Goal: Task Accomplishment & Management: Use online tool/utility

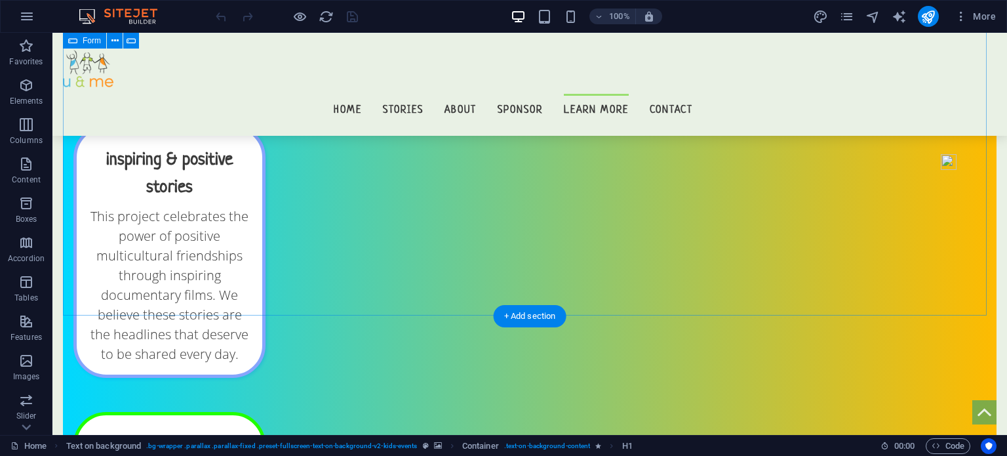
scroll to position [12722, 0]
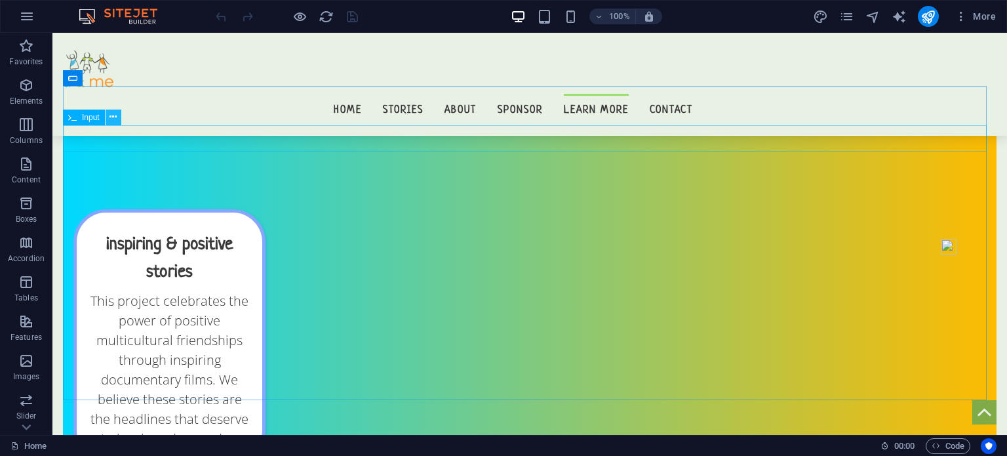
click at [113, 112] on icon at bounding box center [113, 117] width 7 height 14
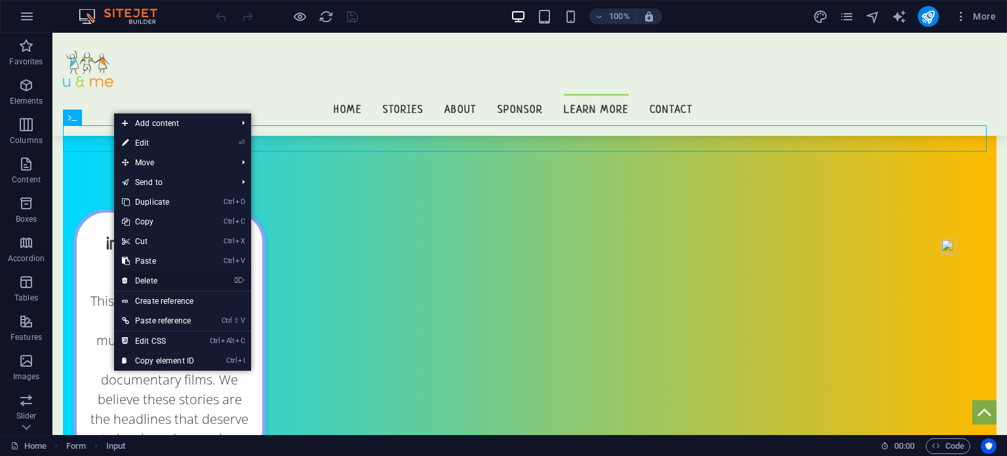
click at [153, 274] on link "⌦ Delete" at bounding box center [158, 281] width 88 height 20
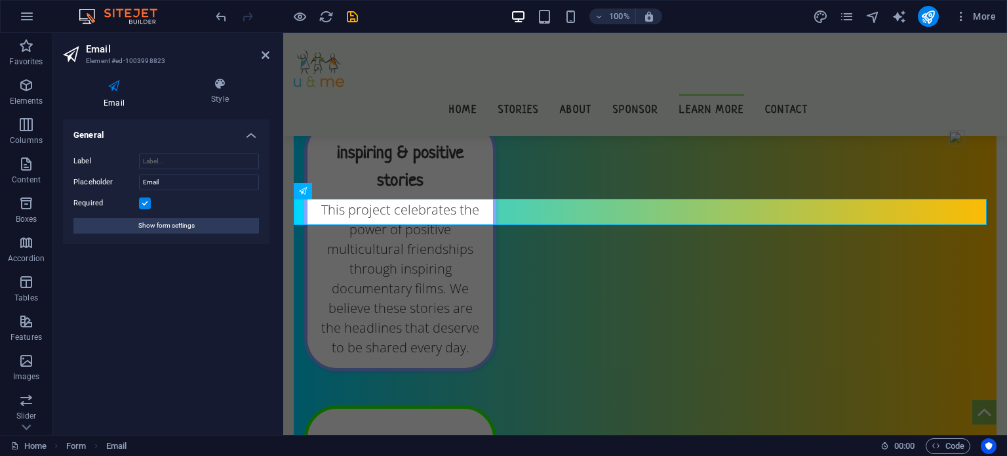
click at [270, 57] on aside "Email Element #ed-1003998823 Email Style General Label Placeholder Email Requir…" at bounding box center [167, 234] width 231 height 402
click at [268, 56] on icon at bounding box center [266, 55] width 8 height 10
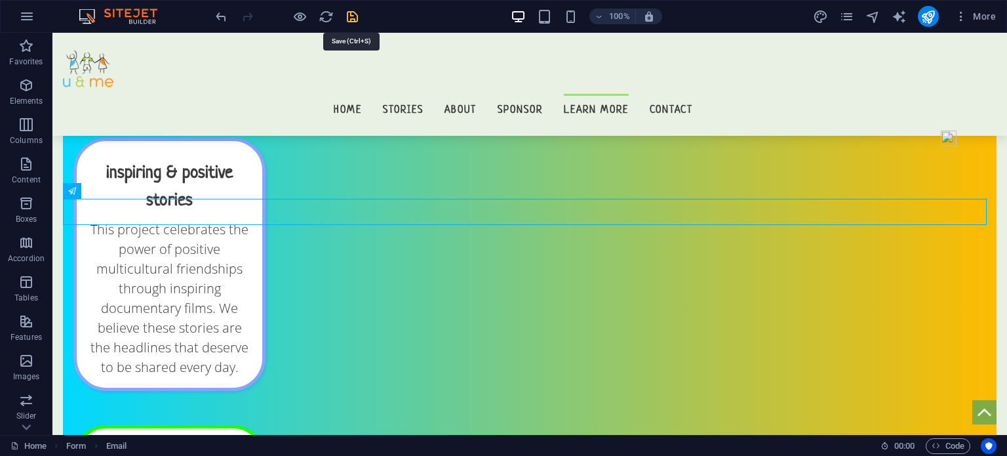
click at [344, 12] on div at bounding box center [286, 16] width 147 height 21
click at [350, 12] on icon "save" at bounding box center [352, 16] width 15 height 15
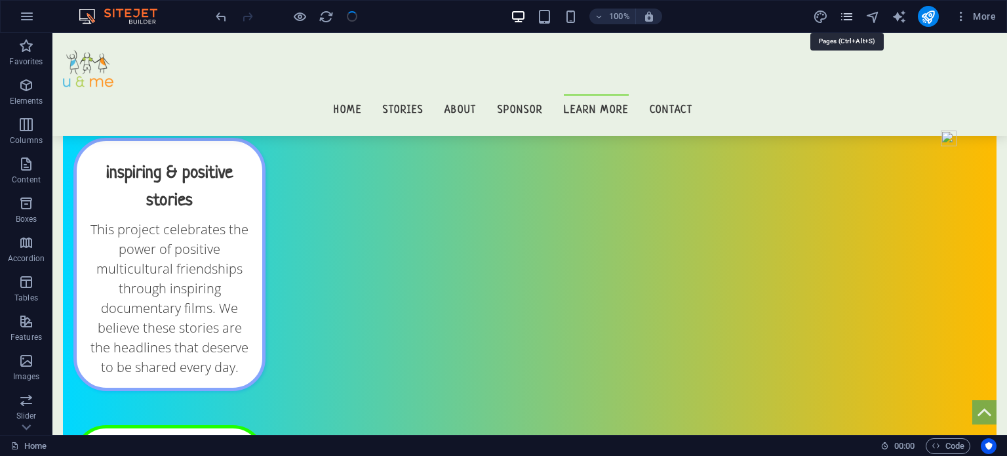
click at [847, 20] on icon "pages" at bounding box center [846, 16] width 15 height 15
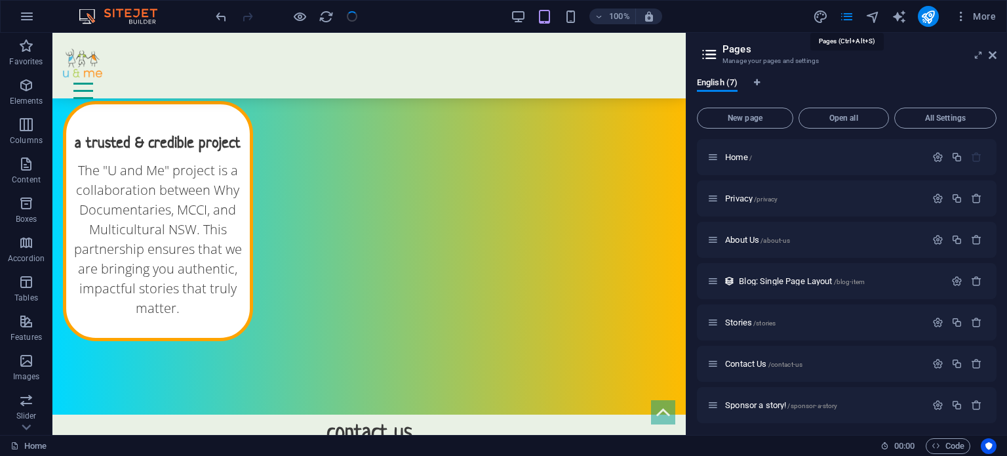
scroll to position [11954, 0]
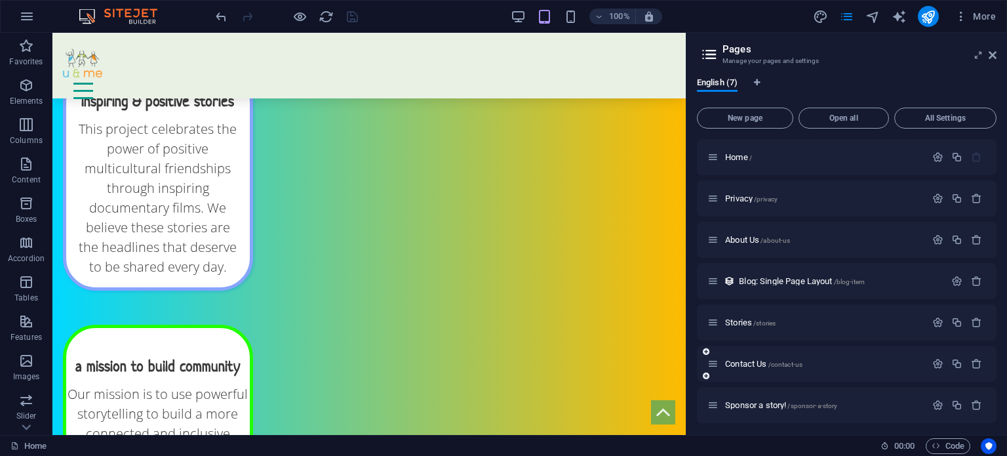
click at [738, 355] on div "Contact Us /contact-us" at bounding box center [847, 364] width 300 height 36
click at [737, 365] on span "Contact Us /contact-us" at bounding box center [763, 364] width 77 height 10
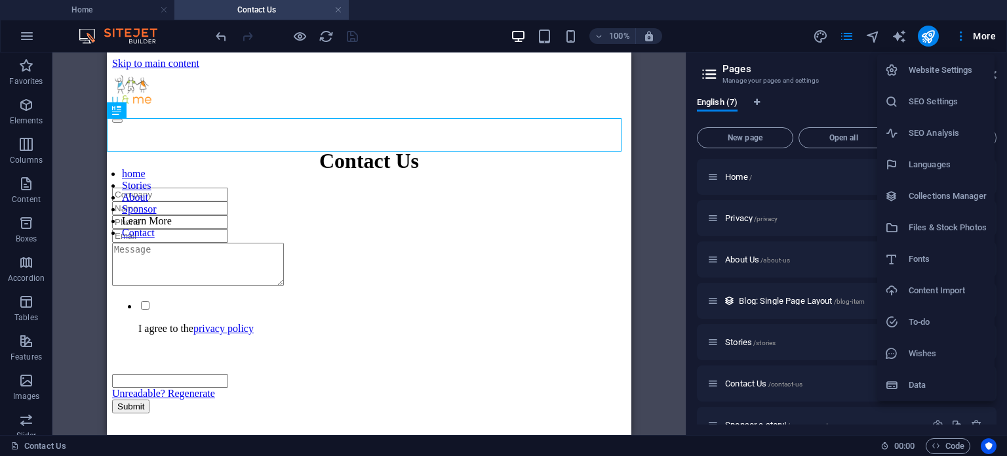
scroll to position [0, 0]
click at [845, 54] on div at bounding box center [503, 228] width 1007 height 456
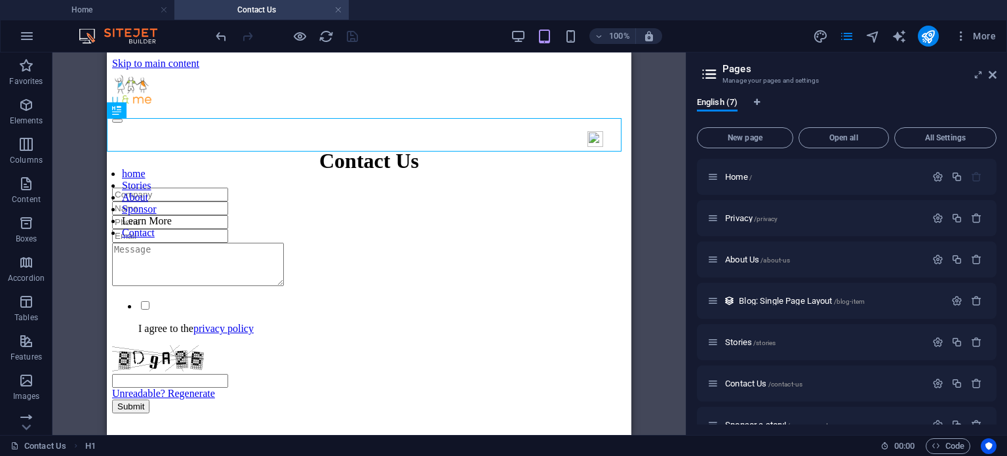
click at [999, 77] on aside "Pages Manage your pages and settings English (7) New page Open all All Settings…" at bounding box center [846, 243] width 321 height 382
click at [994, 75] on icon at bounding box center [993, 75] width 8 height 10
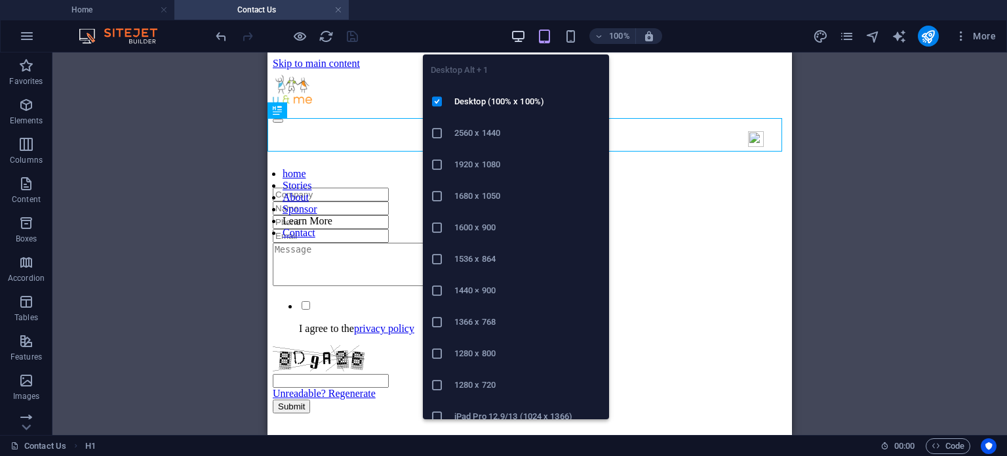
click at [522, 33] on icon "button" at bounding box center [518, 36] width 15 height 15
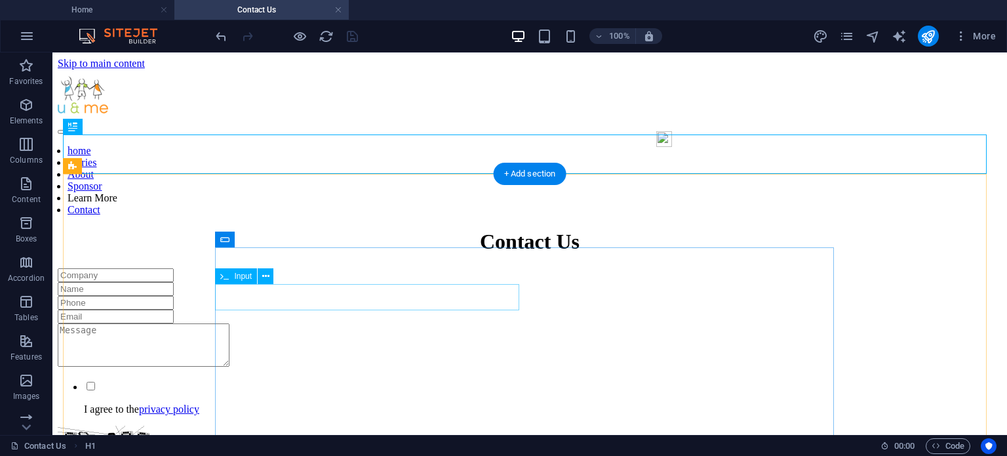
click at [285, 296] on div at bounding box center [530, 303] width 944 height 14
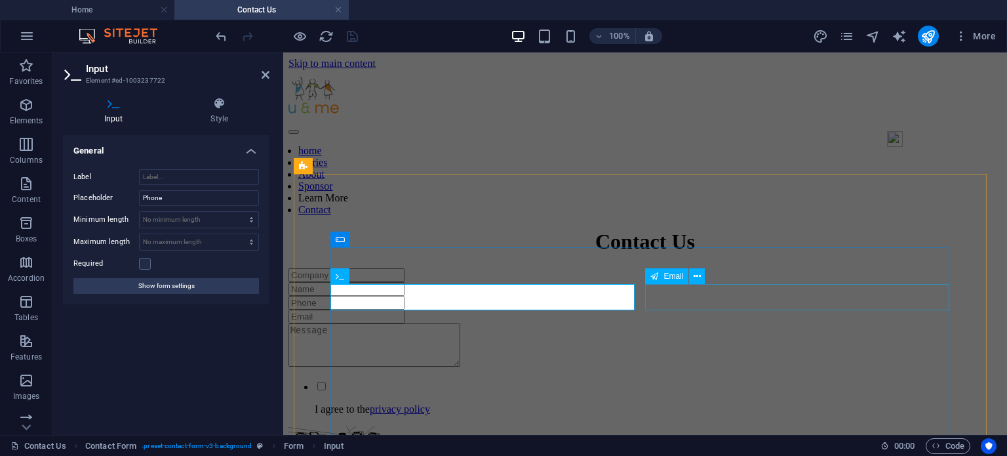
click at [703, 310] on div at bounding box center [646, 317] width 714 height 14
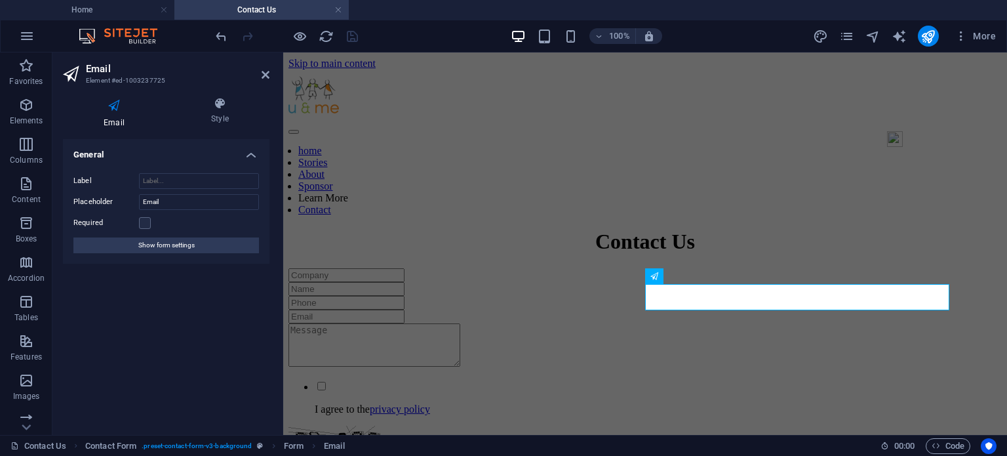
click at [144, 216] on div "Required" at bounding box center [166, 223] width 186 height 16
click at [144, 221] on label at bounding box center [145, 223] width 12 height 12
click at [0, 0] on input "Required" at bounding box center [0, 0] width 0 height 0
click at [434, 338] on div at bounding box center [646, 346] width 714 height 46
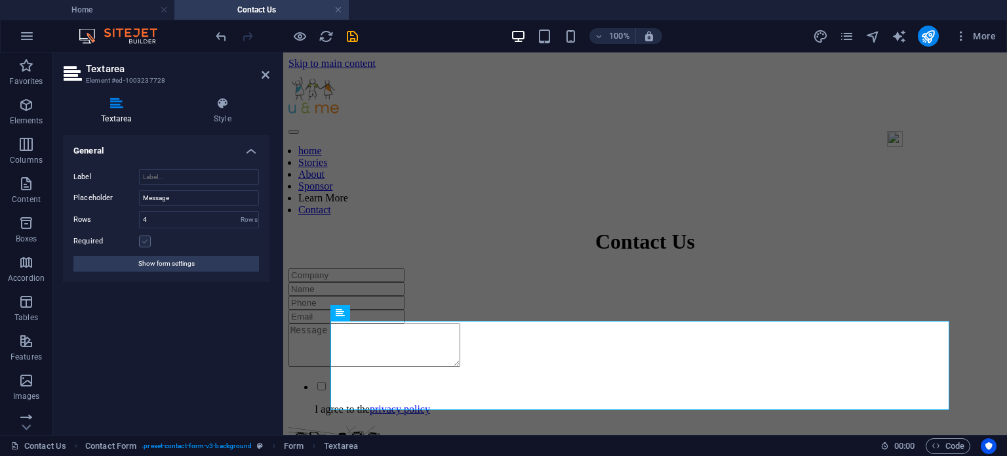
click at [149, 243] on label at bounding box center [145, 241] width 12 height 12
click at [0, 0] on input "Required" at bounding box center [0, 0] width 0 height 0
click at [392, 268] on div at bounding box center [646, 275] width 714 height 14
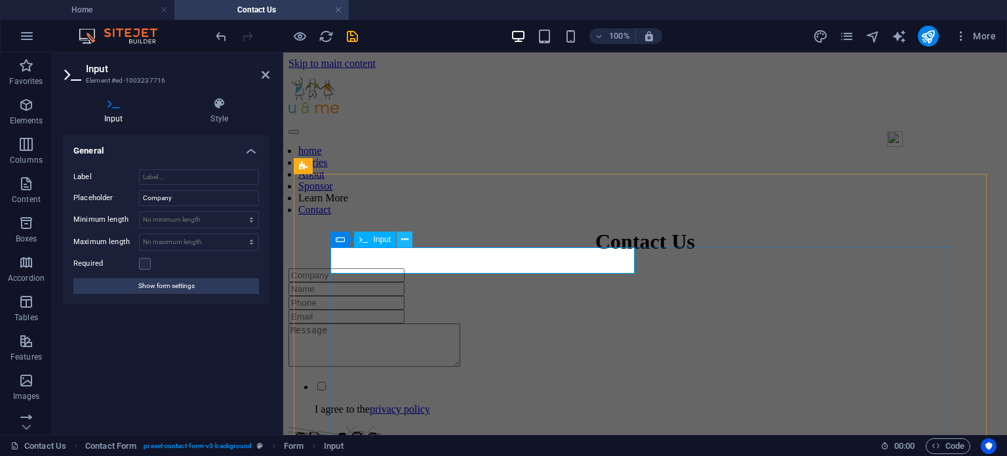
click at [406, 237] on icon at bounding box center [404, 240] width 7 height 14
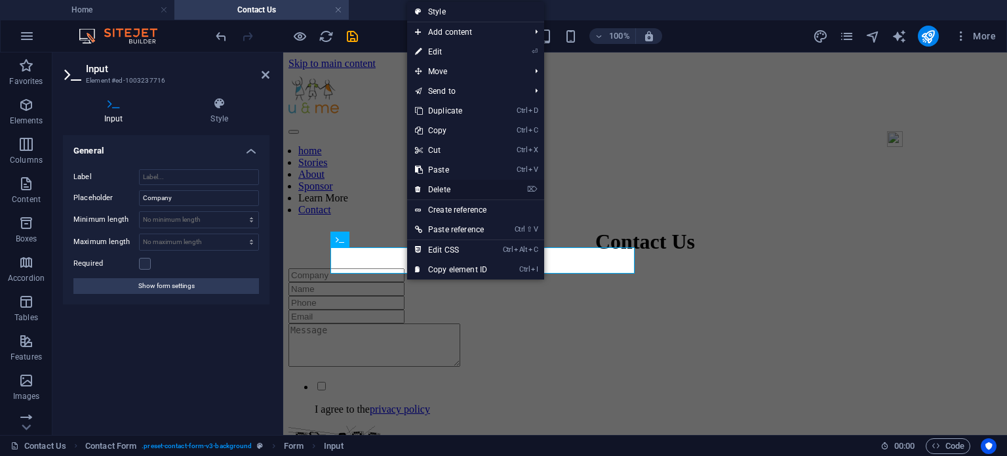
click at [434, 191] on link "⌦ Delete" at bounding box center [451, 190] width 88 height 20
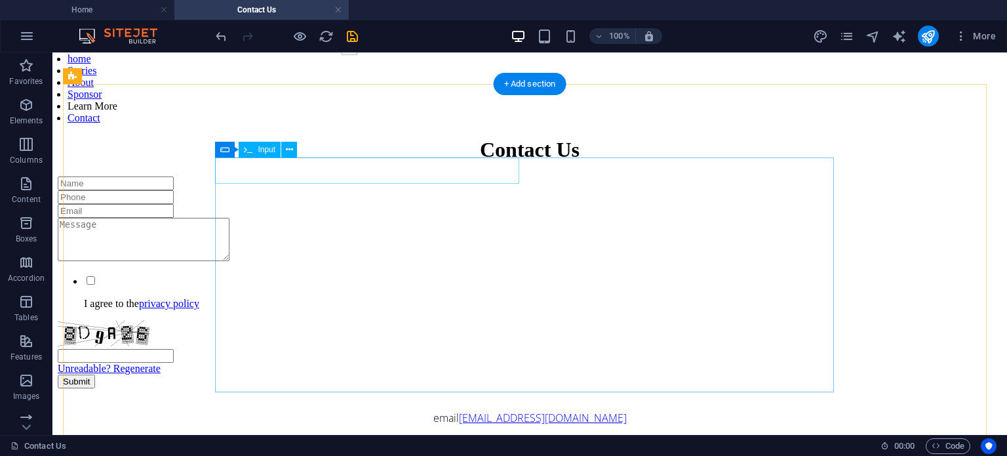
scroll to position [94, 0]
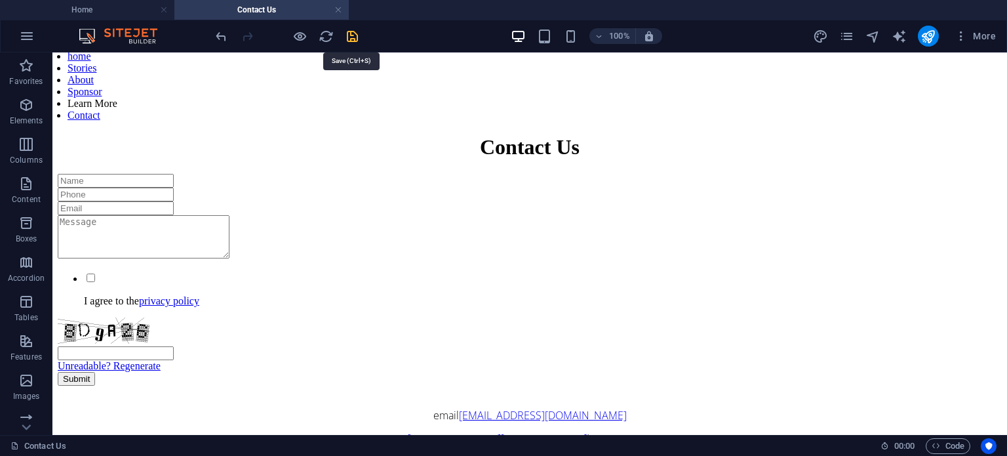
click at [352, 35] on icon "save" at bounding box center [352, 36] width 15 height 15
click at [220, 33] on icon "undo" at bounding box center [221, 36] width 15 height 15
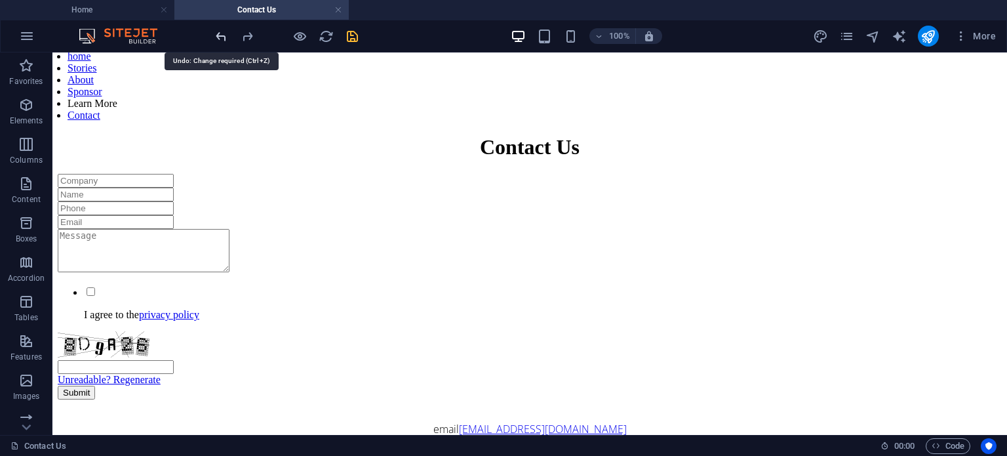
click at [220, 33] on icon "undo" at bounding box center [221, 36] width 15 height 15
click at [351, 38] on icon "save" at bounding box center [352, 36] width 15 height 15
checkbox input "false"
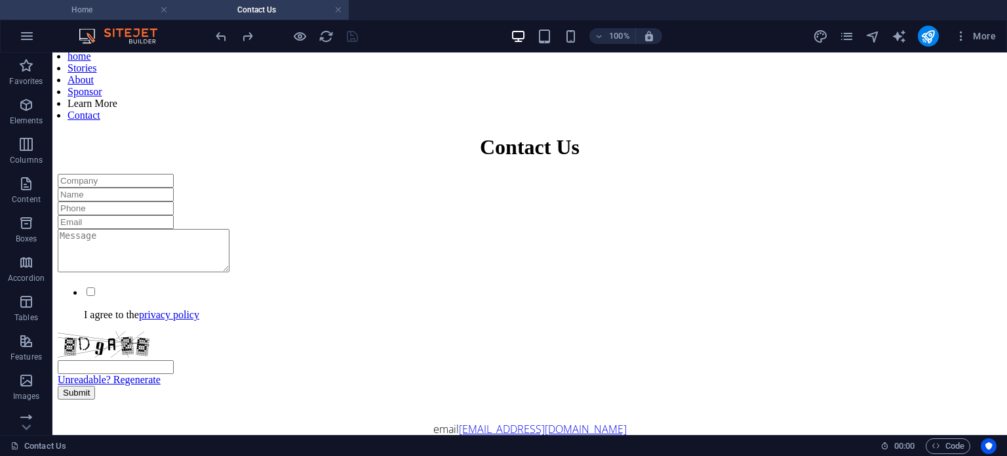
click at [134, 7] on h4 "Home" at bounding box center [87, 10] width 174 height 14
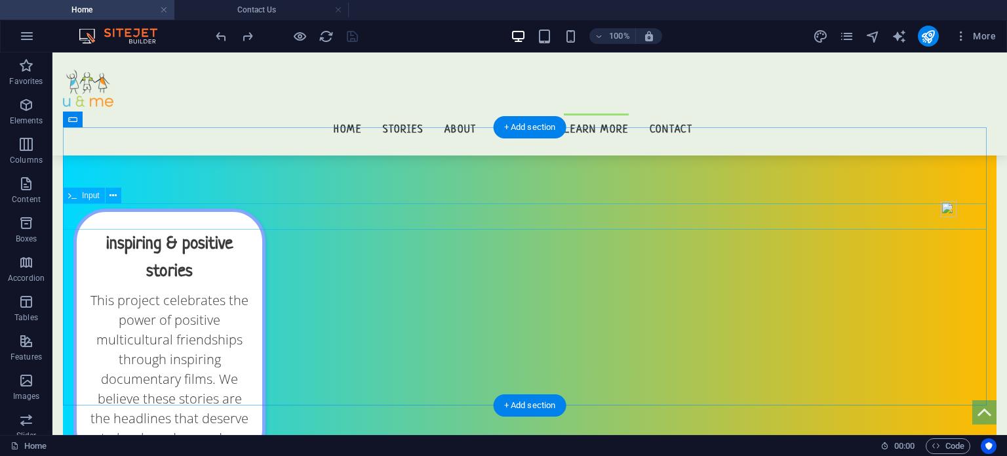
scroll to position [12670, 0]
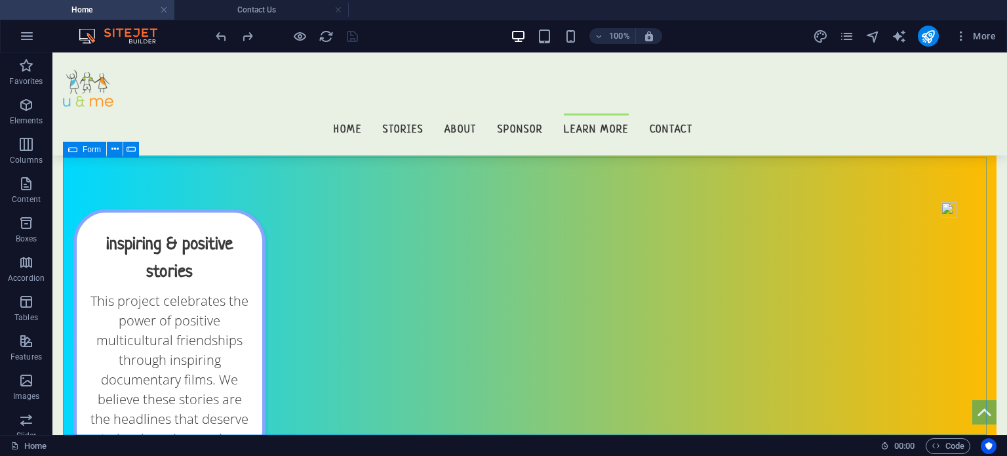
click at [74, 151] on icon at bounding box center [72, 150] width 9 height 16
click at [112, 144] on icon at bounding box center [114, 149] width 7 height 14
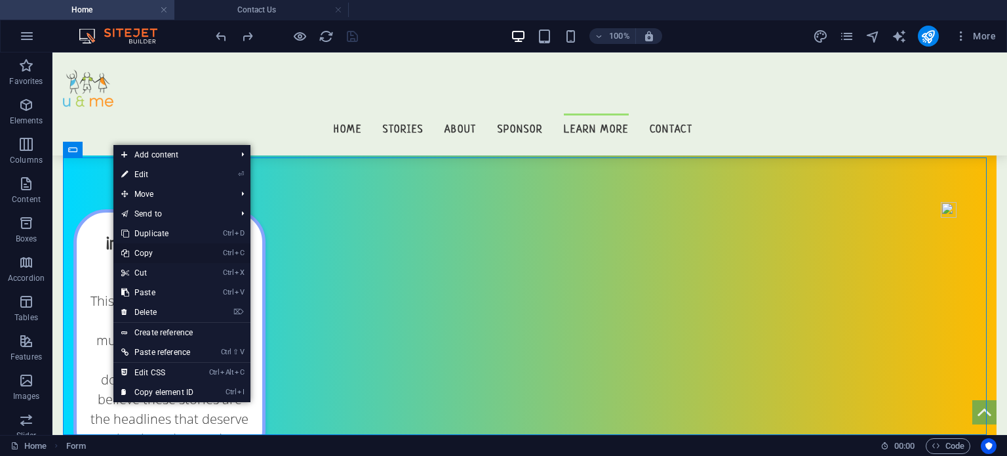
click at [142, 256] on link "Ctrl C Copy" at bounding box center [157, 253] width 88 height 20
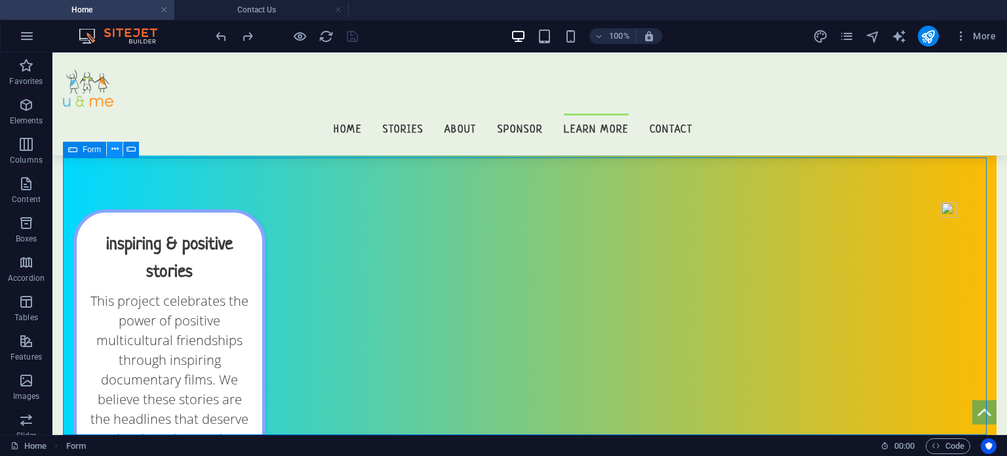
click at [119, 148] on button at bounding box center [115, 150] width 16 height 16
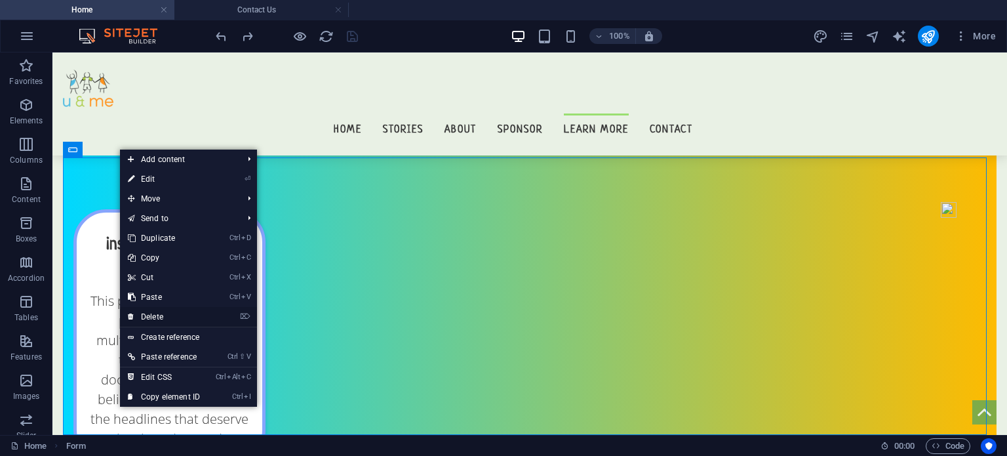
click at [158, 314] on link "⌦ Delete" at bounding box center [164, 317] width 88 height 20
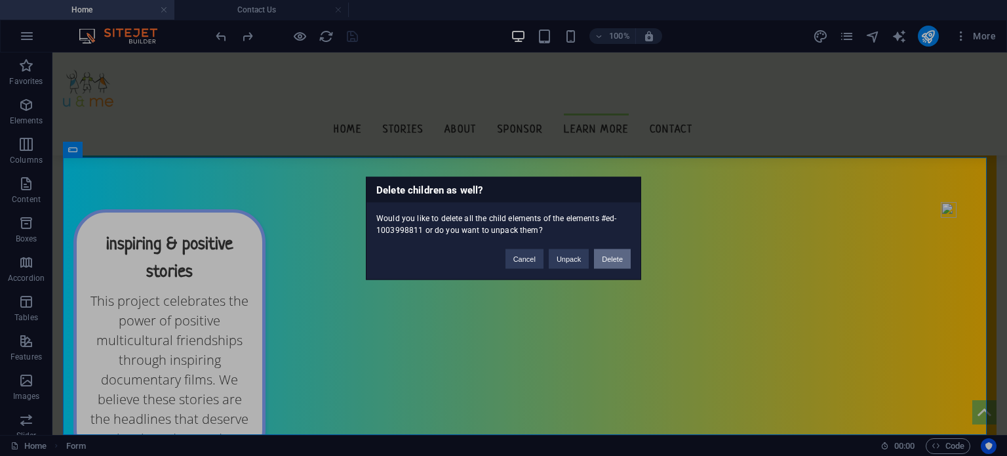
click at [613, 256] on button "Delete" at bounding box center [612, 259] width 37 height 20
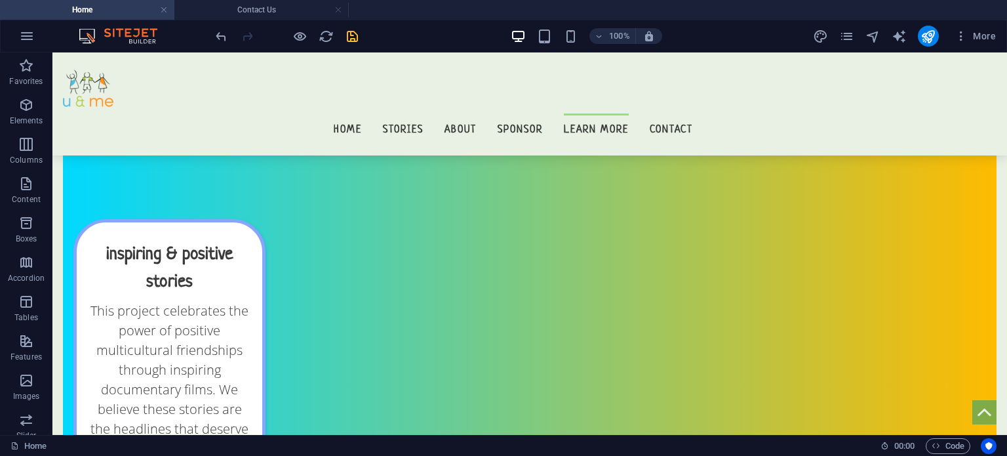
click at [354, 33] on icon "save" at bounding box center [352, 36] width 15 height 15
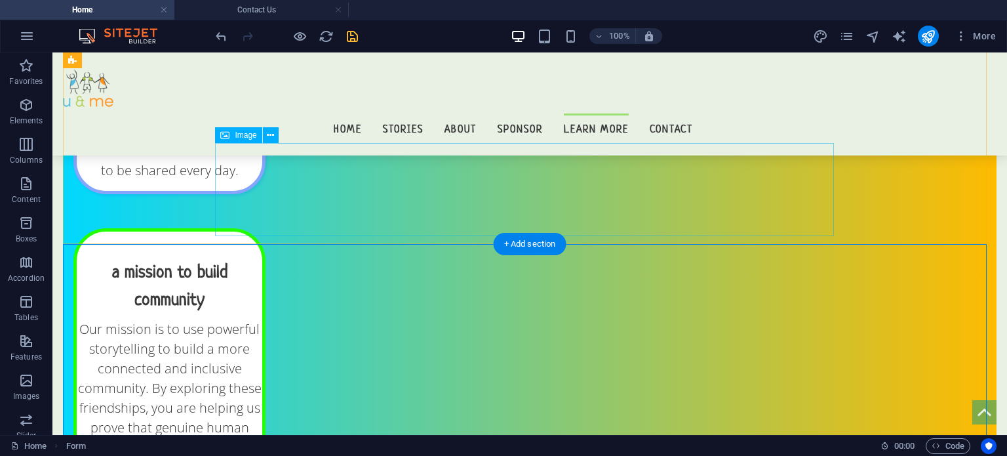
scroll to position [12831, 0]
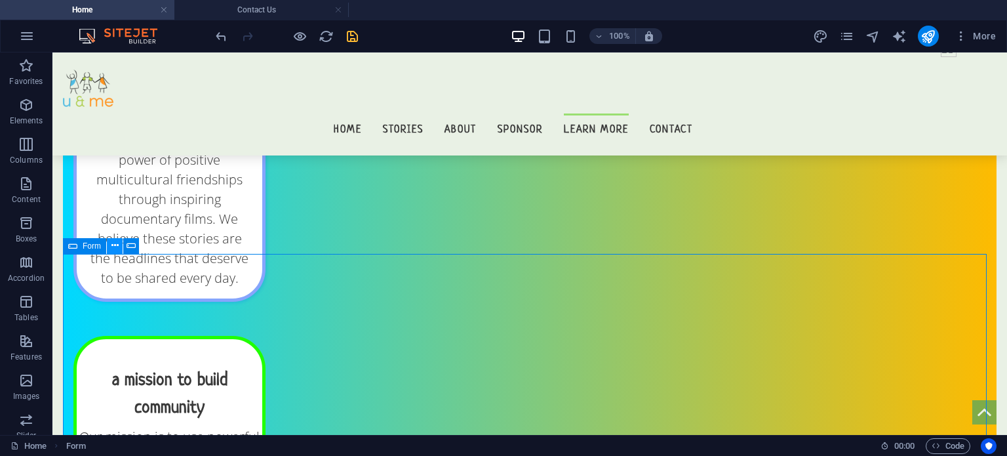
click at [111, 243] on icon at bounding box center [114, 246] width 7 height 14
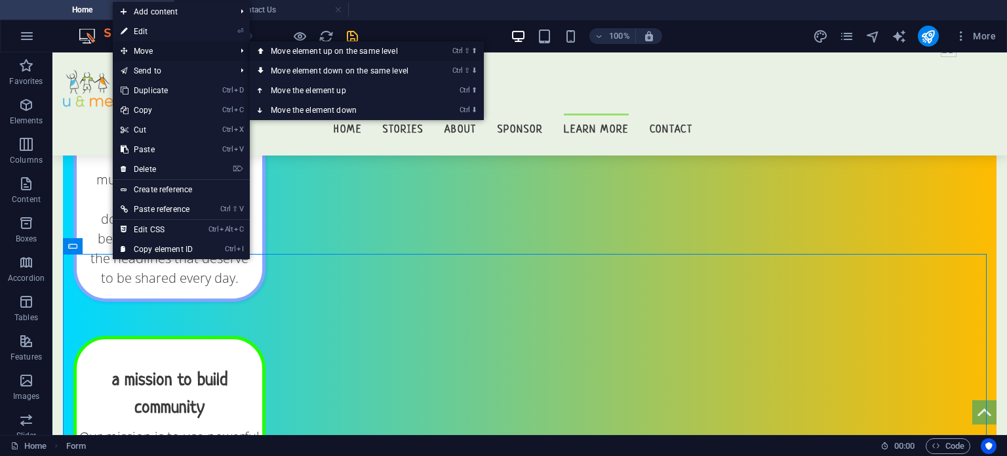
click at [271, 54] on link "Ctrl ⇧ ⬆ Move element up on the same level" at bounding box center [342, 51] width 185 height 20
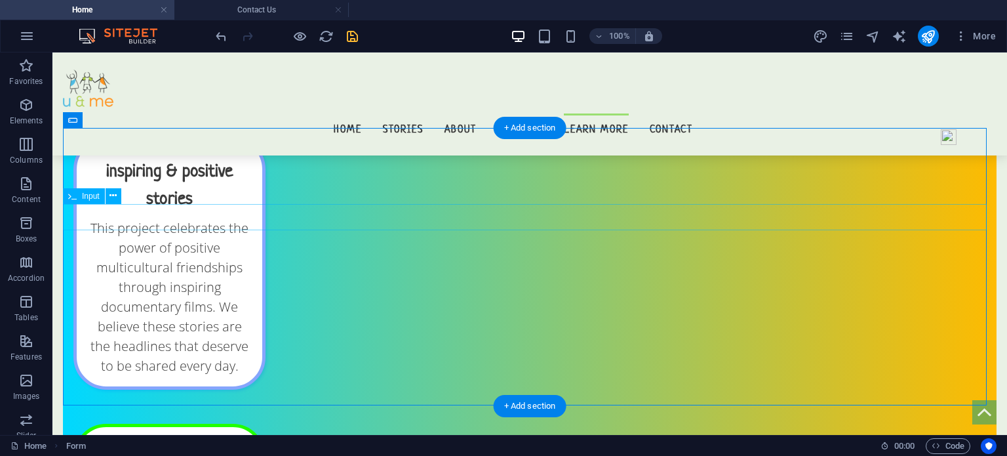
scroll to position [12723, 0]
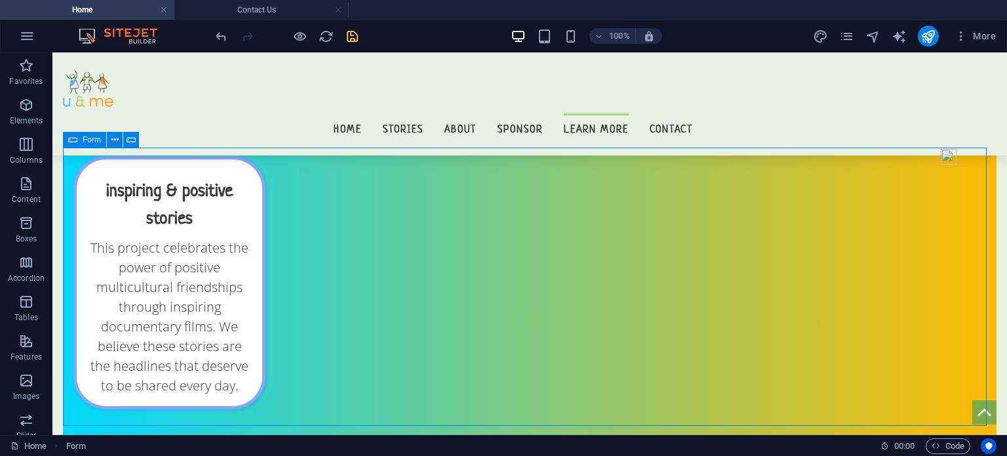
click at [73, 141] on icon at bounding box center [72, 140] width 9 height 16
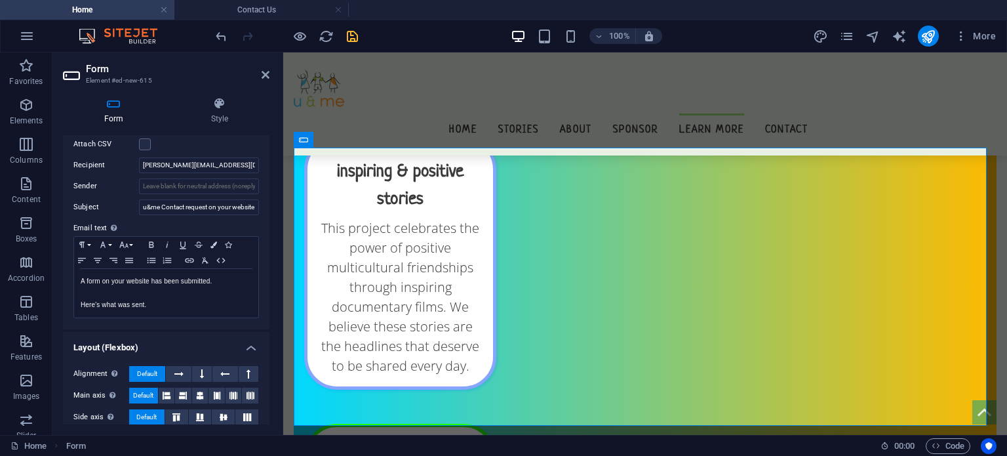
scroll to position [453, 0]
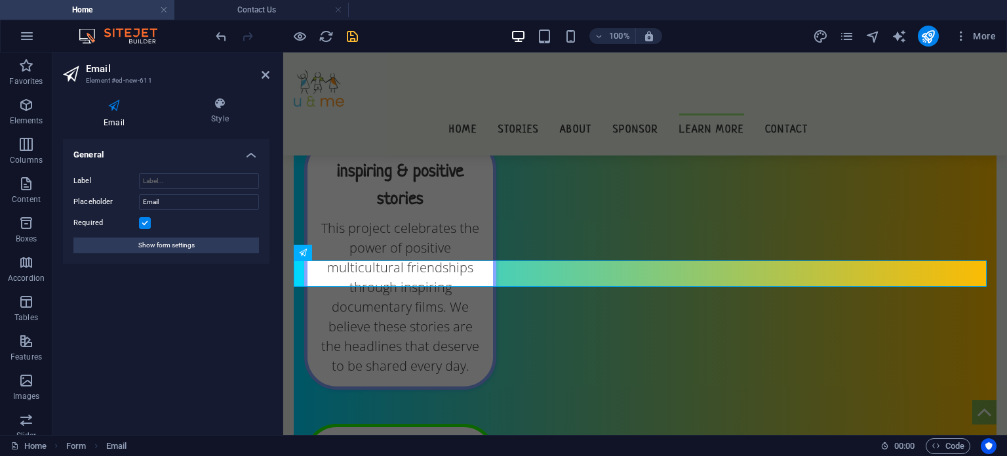
click at [353, 33] on icon "save" at bounding box center [352, 36] width 15 height 15
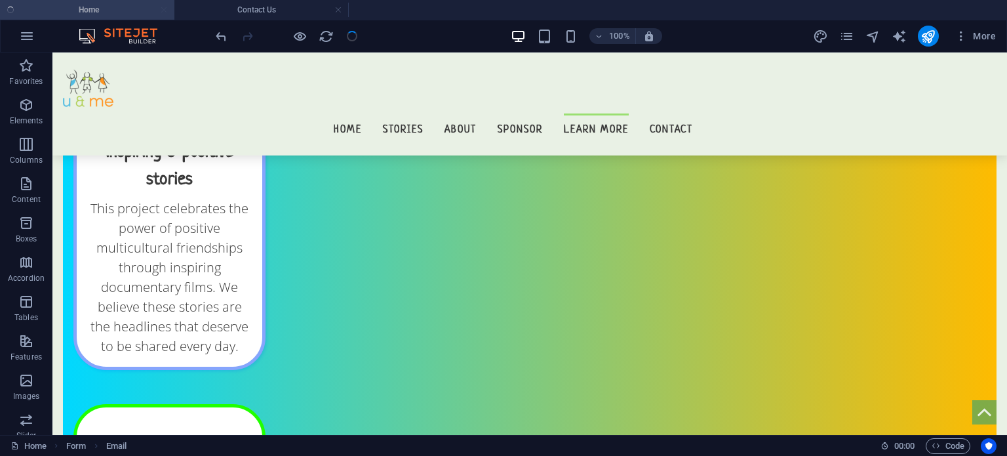
scroll to position [12723, 0]
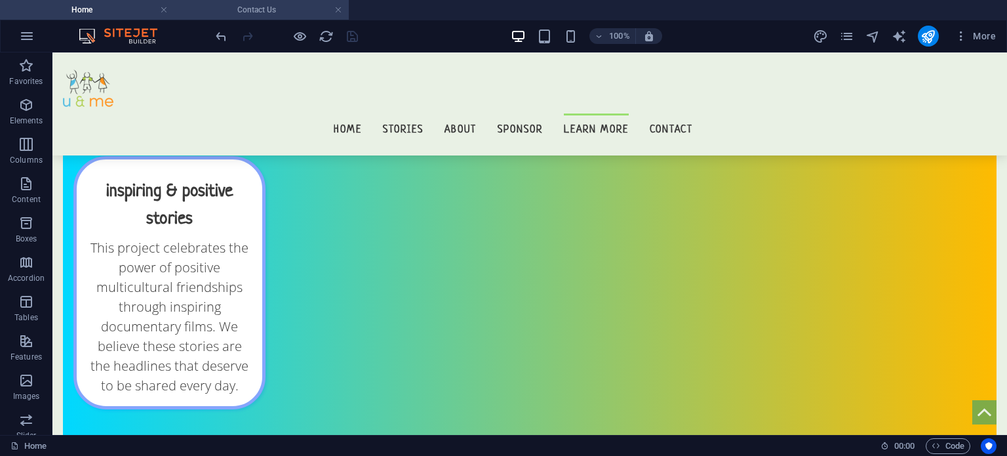
click at [245, 5] on h4 "Contact Us" at bounding box center [261, 10] width 174 height 14
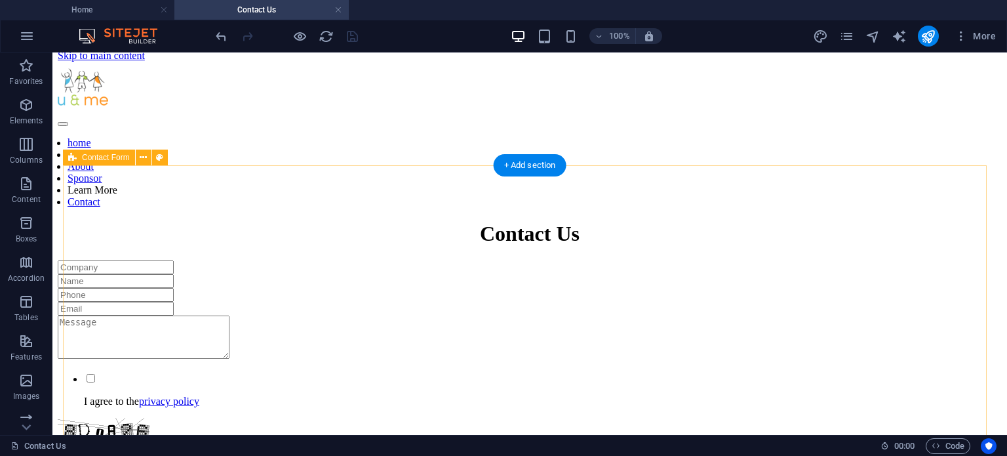
scroll to position [8, 0]
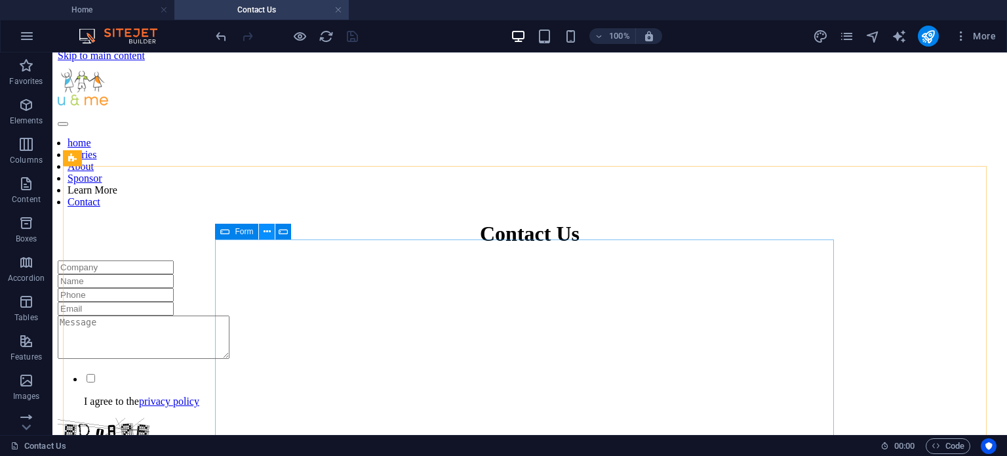
click at [268, 232] on icon at bounding box center [267, 232] width 7 height 14
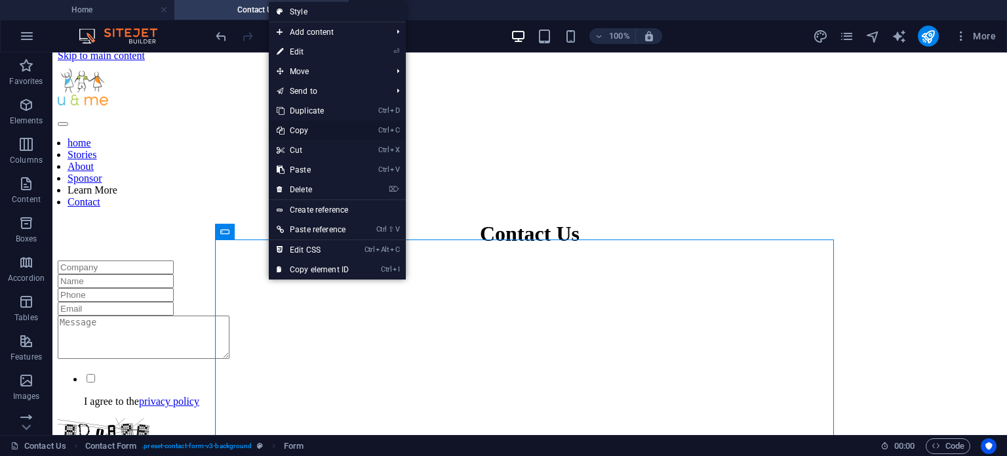
click at [305, 126] on link "Ctrl C Copy" at bounding box center [313, 131] width 88 height 20
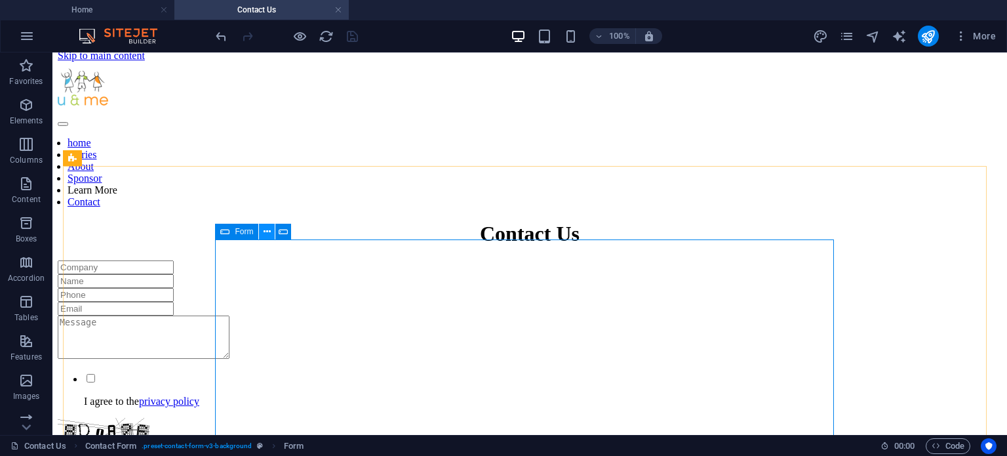
click at [262, 234] on button at bounding box center [267, 232] width 16 height 16
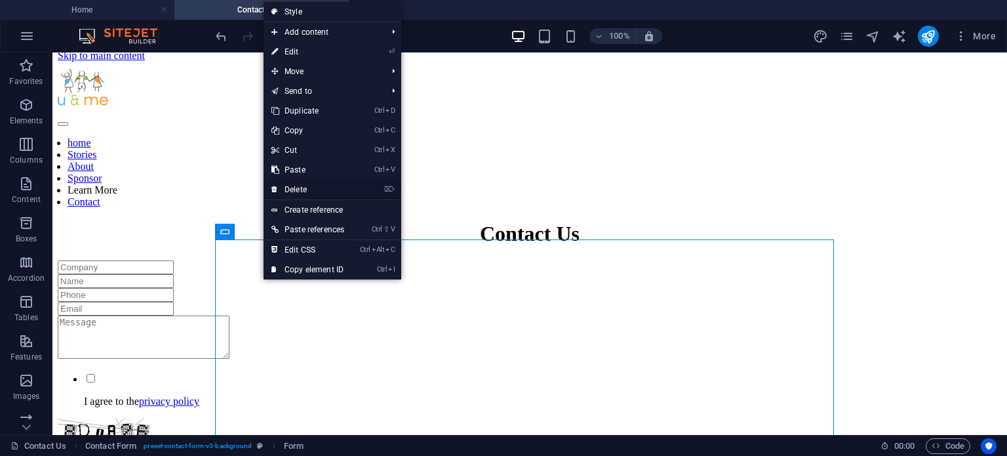
click at [304, 188] on link "⌦ Delete" at bounding box center [308, 190] width 89 height 20
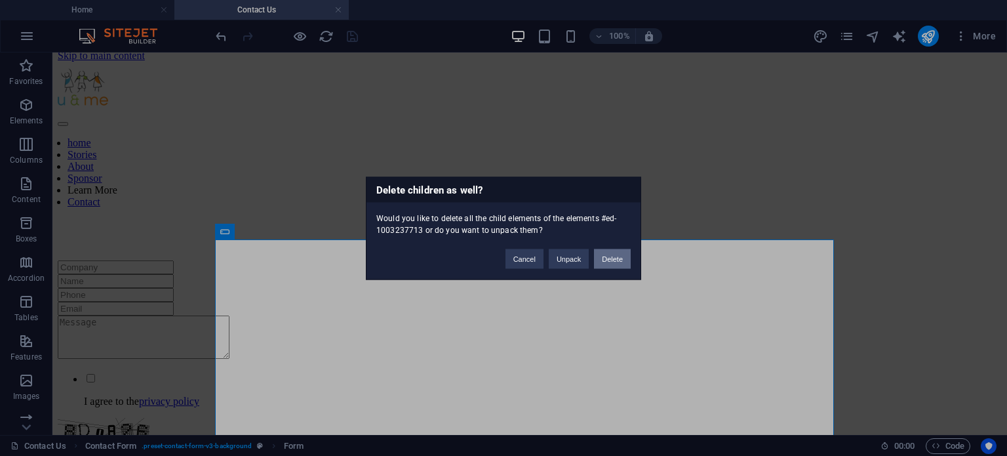
click at [620, 261] on button "Delete" at bounding box center [612, 259] width 37 height 20
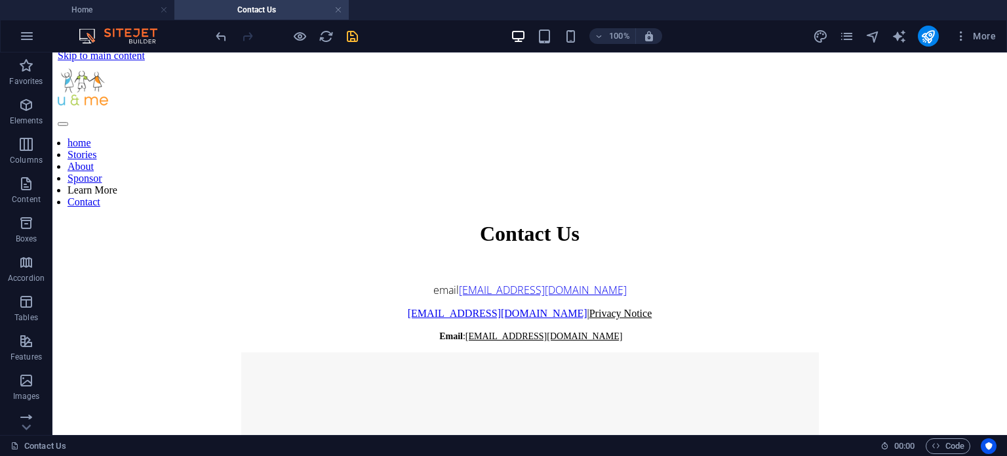
click at [352, 26] on div at bounding box center [286, 36] width 147 height 21
click at [351, 31] on icon "save" at bounding box center [352, 36] width 15 height 15
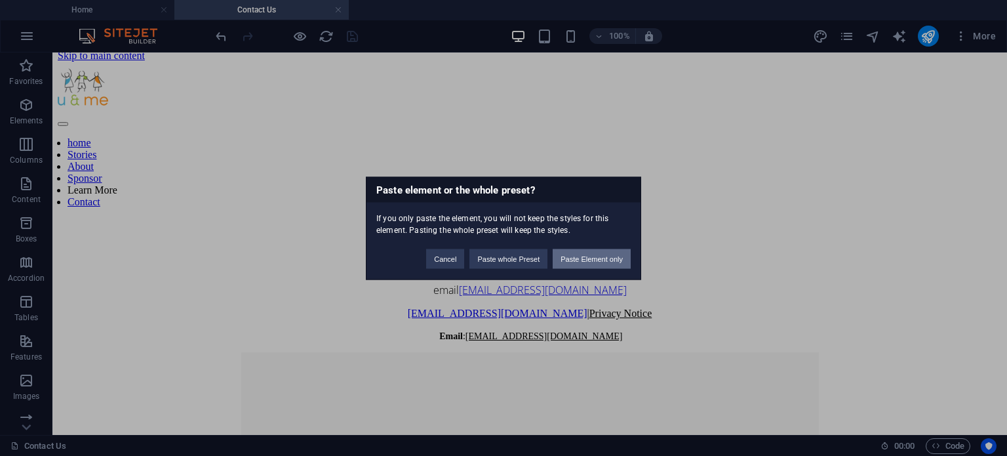
click at [622, 256] on button "Paste Element only" at bounding box center [592, 259] width 78 height 20
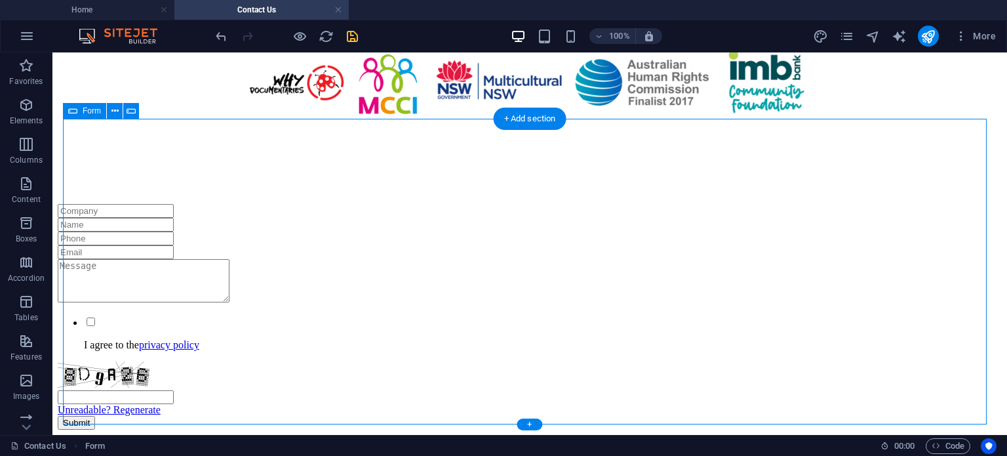
scroll to position [414, 0]
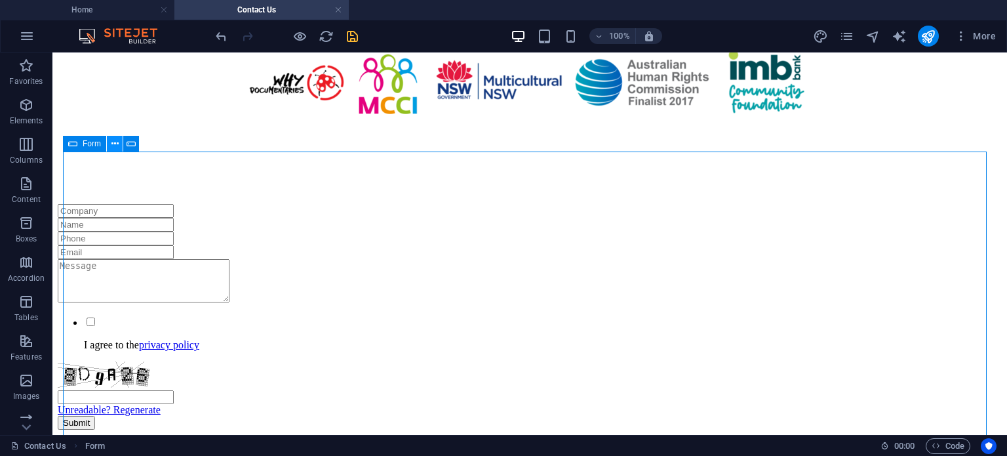
click at [117, 144] on icon at bounding box center [114, 144] width 7 height 14
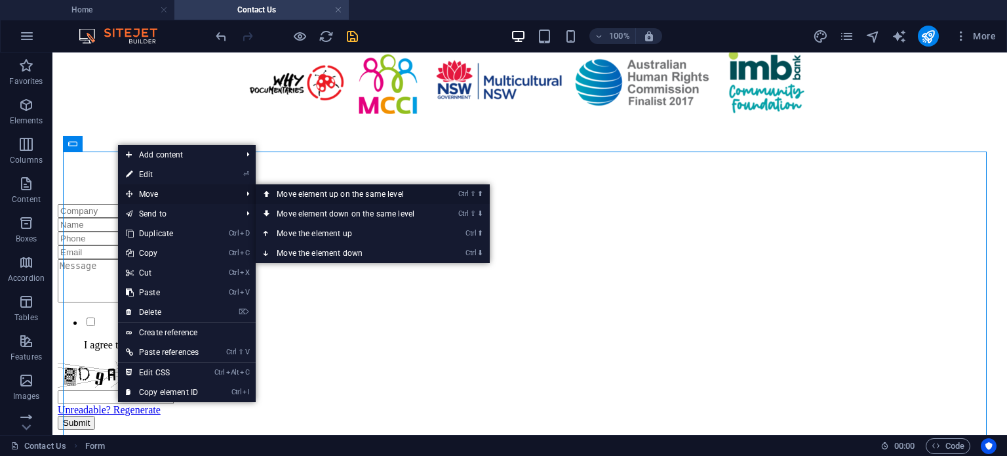
click at [305, 192] on link "Ctrl ⇧ ⬆ Move element up on the same level" at bounding box center [348, 194] width 185 height 20
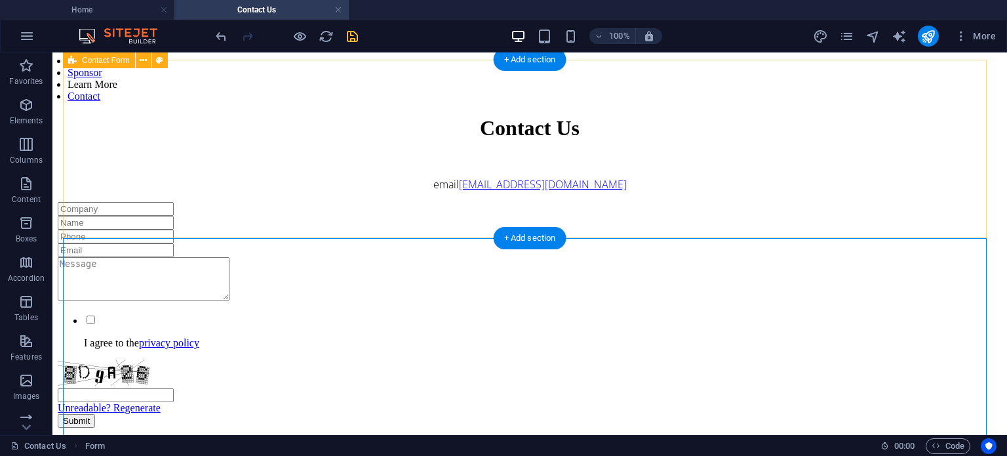
scroll to position [106, 0]
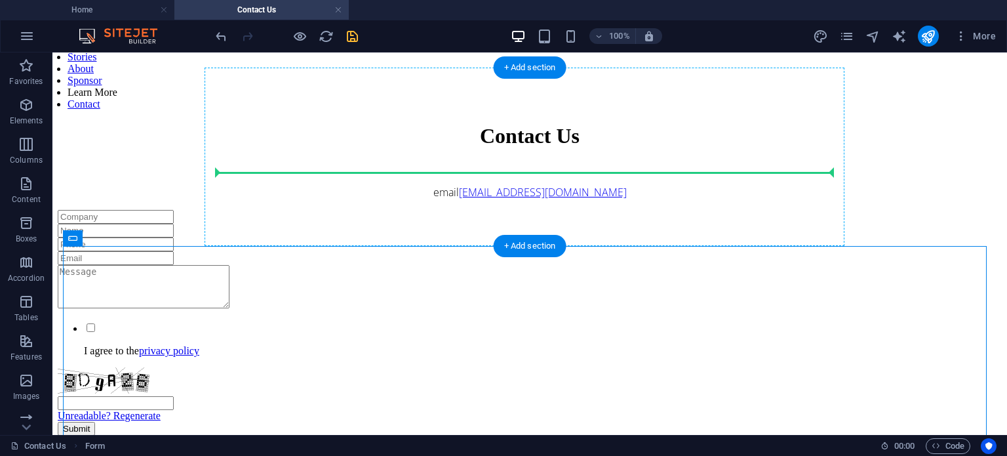
drag, startPoint x: 123, startPoint y: 293, endPoint x: 413, endPoint y: 172, distance: 314.0
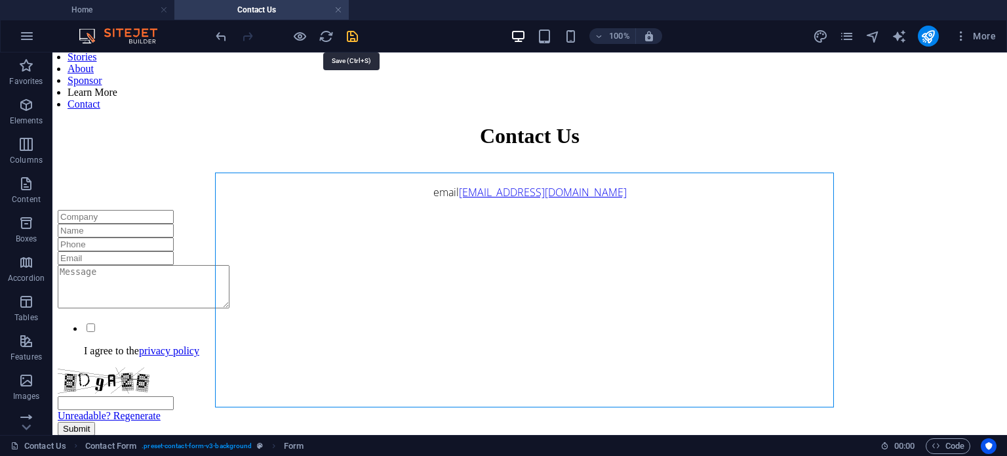
click at [348, 39] on icon "save" at bounding box center [352, 36] width 15 height 15
checkbox input "false"
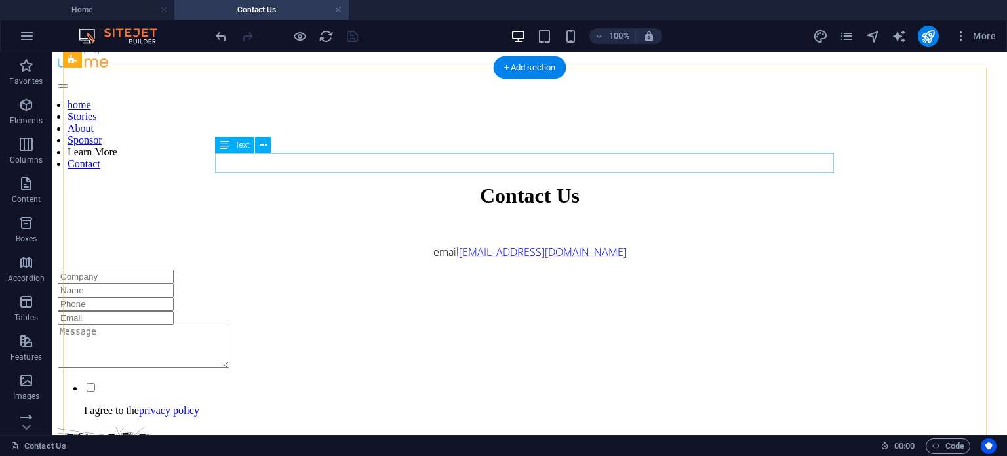
scroll to position [43, 0]
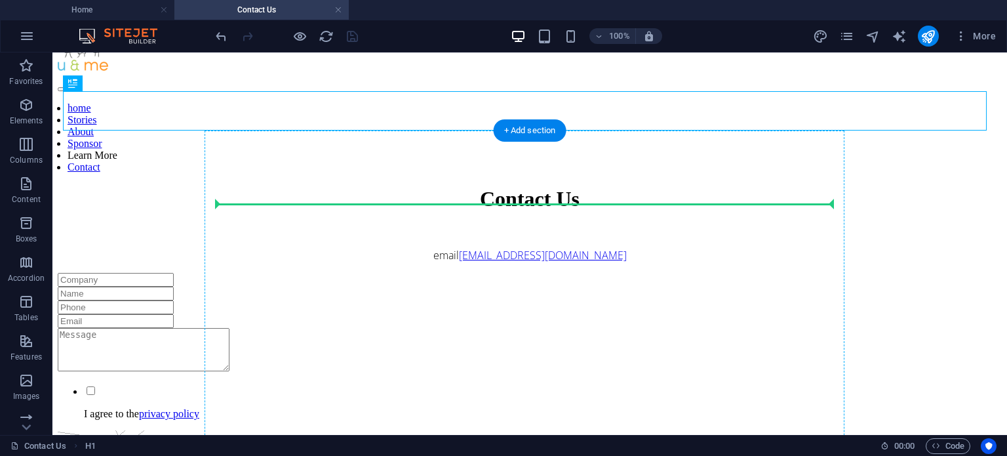
drag, startPoint x: 495, startPoint y: 109, endPoint x: 505, endPoint y: 203, distance: 94.9
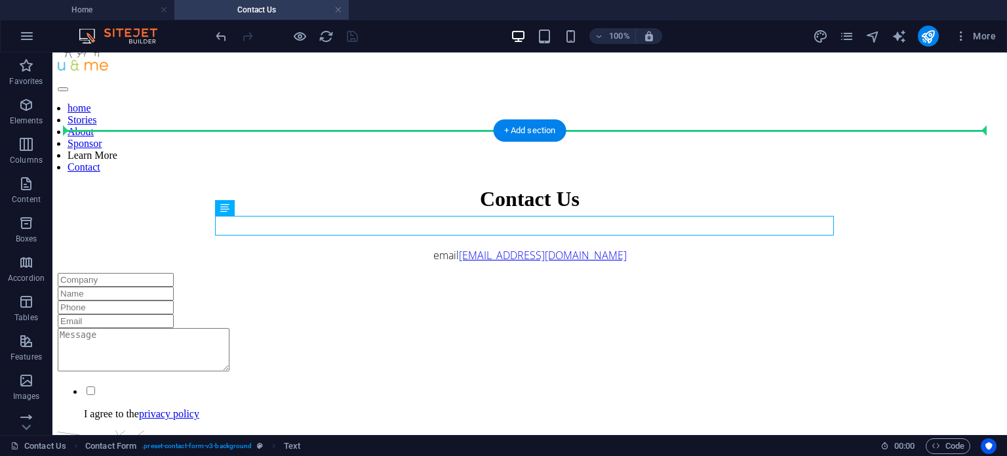
drag, startPoint x: 466, startPoint y: 226, endPoint x: 472, endPoint y: 142, distance: 84.1
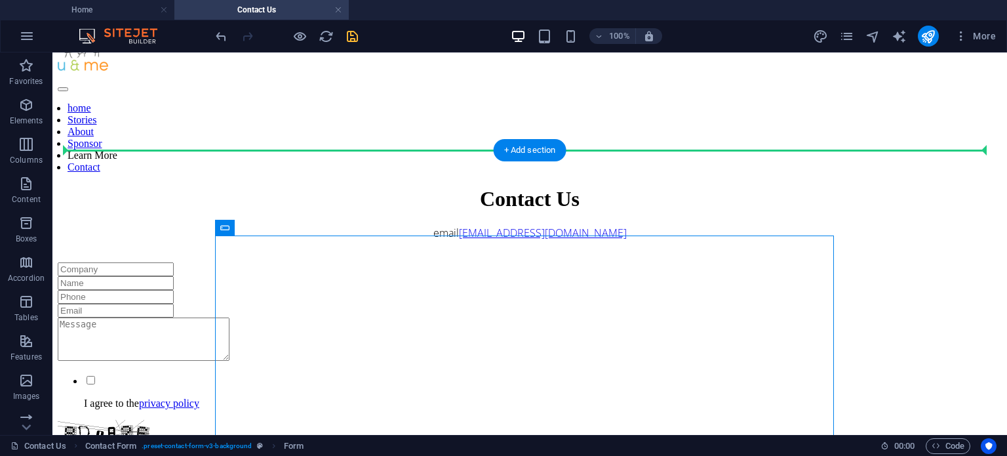
drag, startPoint x: 281, startPoint y: 287, endPoint x: 228, endPoint y: 192, distance: 109.8
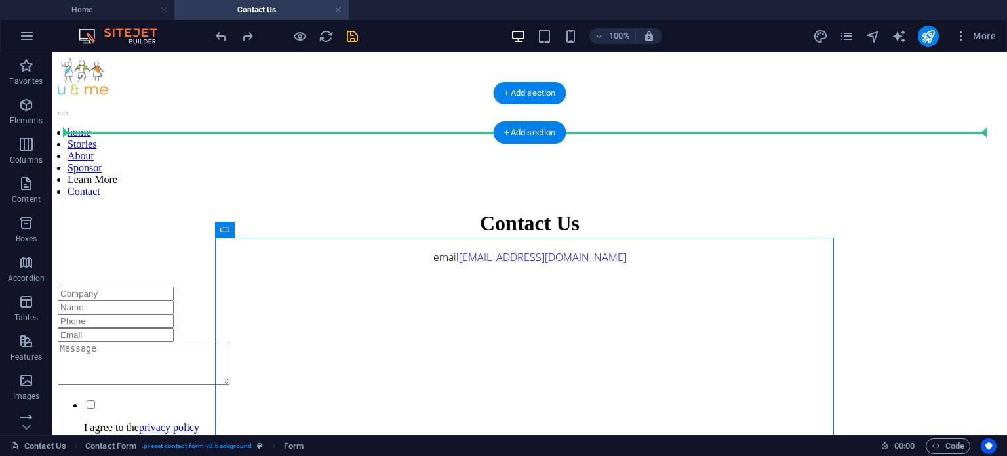
scroll to position [0, 0]
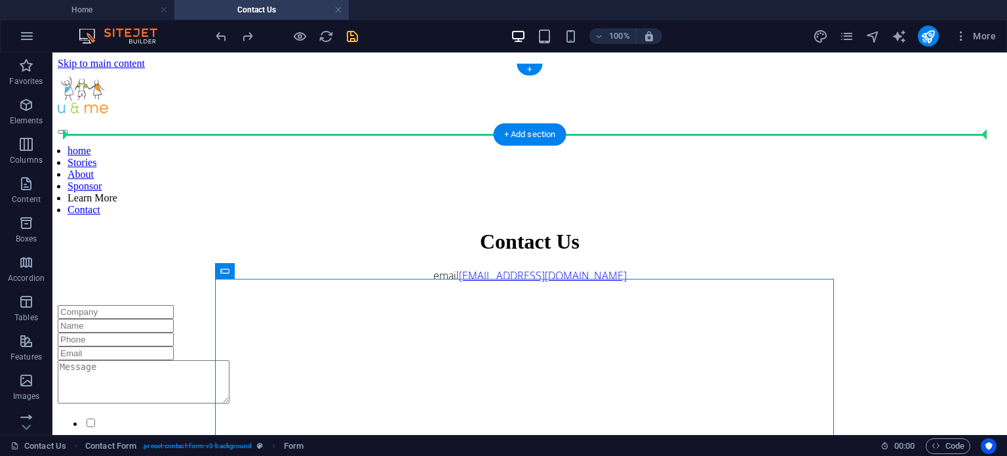
drag, startPoint x: 277, startPoint y: 274, endPoint x: 270, endPoint y: 102, distance: 172.7
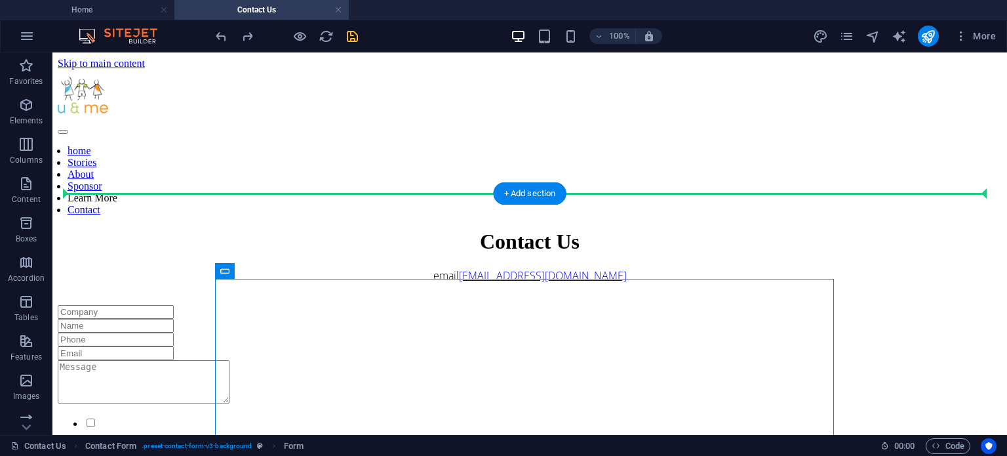
drag, startPoint x: 281, startPoint y: 322, endPoint x: 237, endPoint y: 238, distance: 94.8
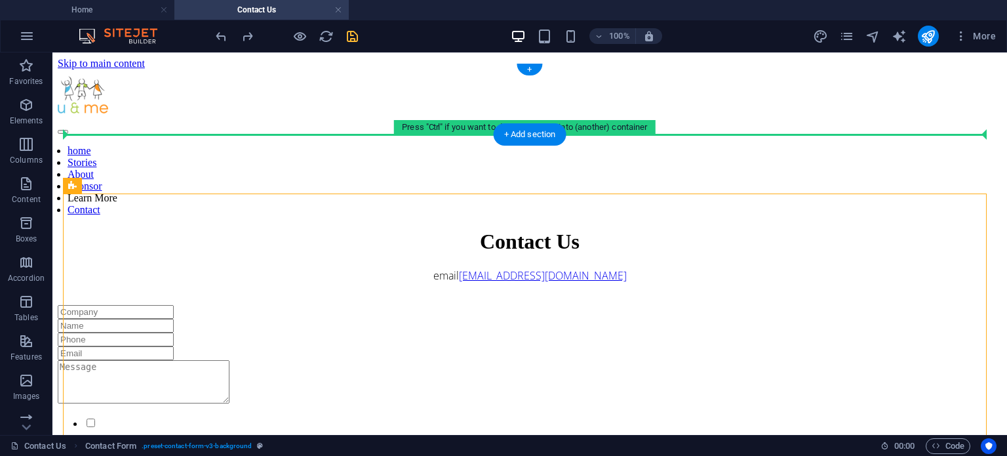
drag, startPoint x: 129, startPoint y: 243, endPoint x: 85, endPoint y: 132, distance: 118.6
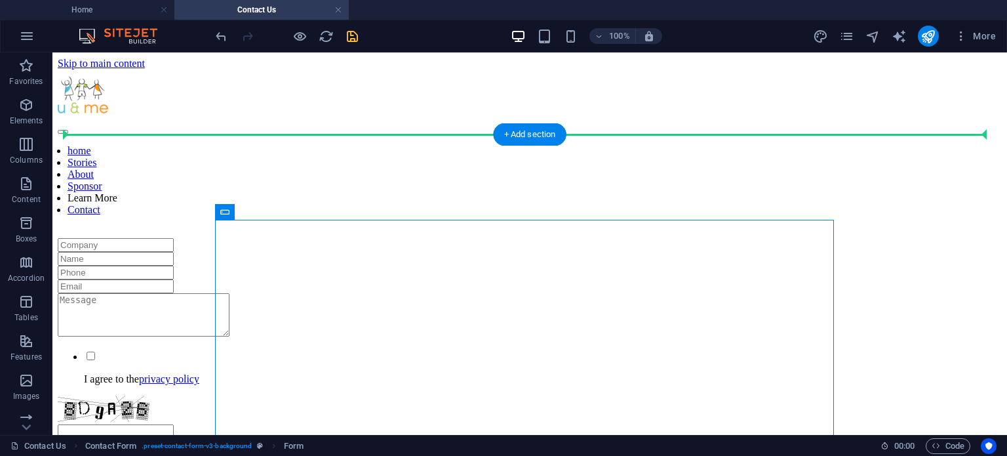
drag, startPoint x: 278, startPoint y: 266, endPoint x: 233, endPoint y: 178, distance: 99.1
drag, startPoint x: 278, startPoint y: 270, endPoint x: 229, endPoint y: 159, distance: 120.7
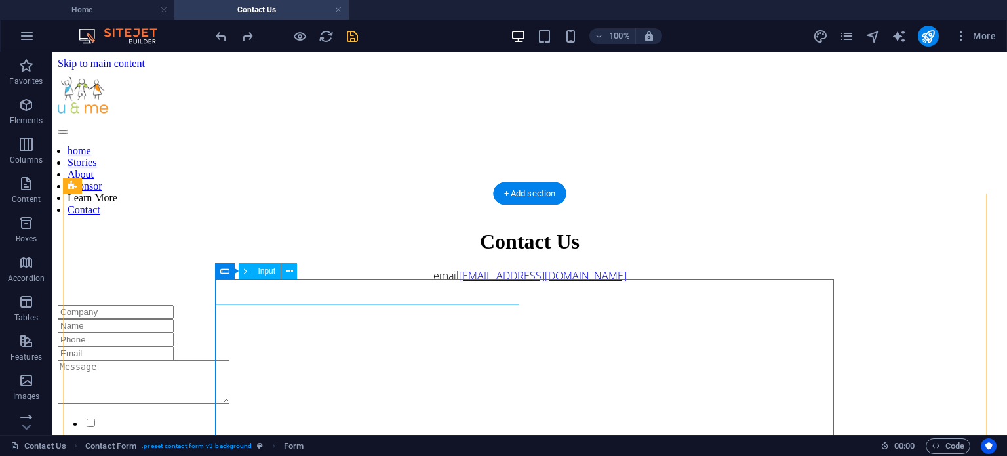
scroll to position [3, 0]
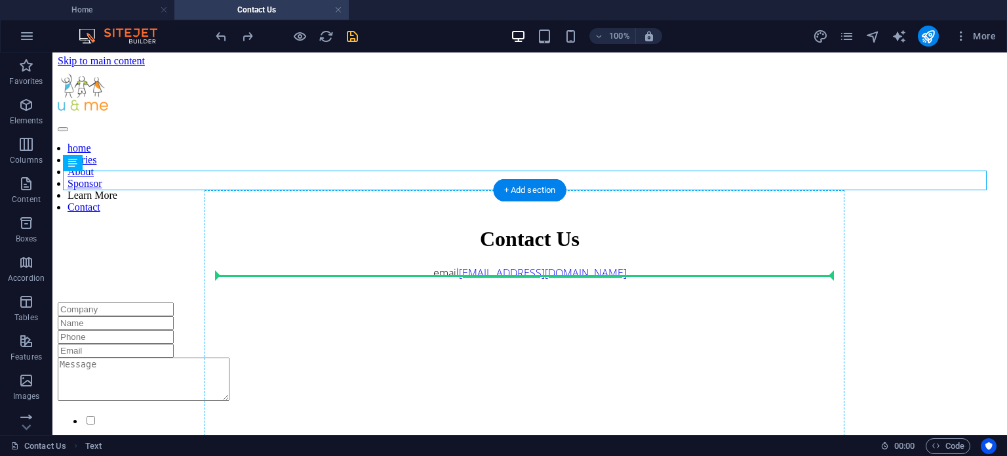
drag, startPoint x: 414, startPoint y: 186, endPoint x: 445, endPoint y: 269, distance: 88.6
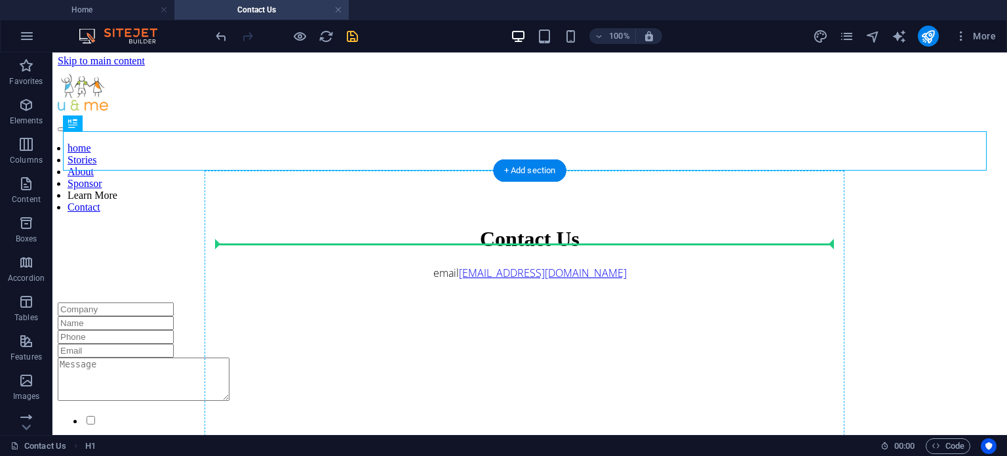
drag, startPoint x: 458, startPoint y: 161, endPoint x: 458, endPoint y: 249, distance: 87.9
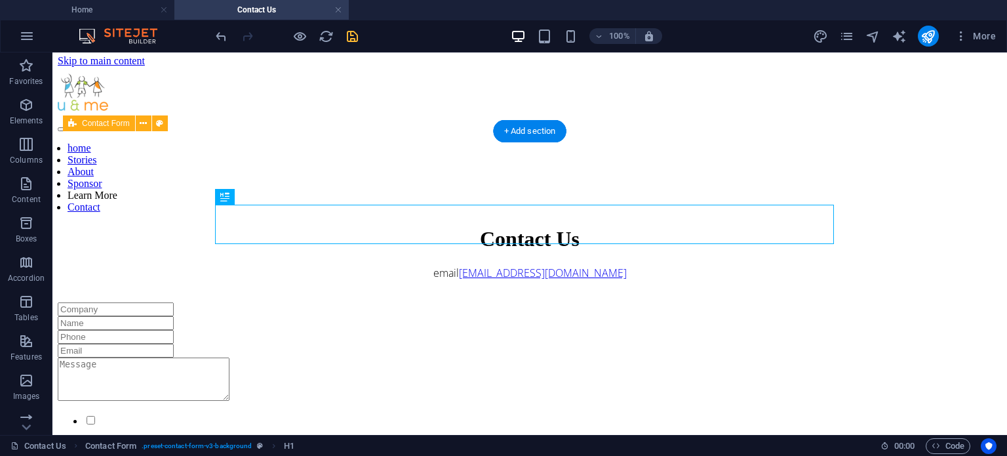
click at [195, 227] on div "Contact Us email [EMAIL_ADDRESS][DOMAIN_NAME] I agree to the privacy policy Unr…" at bounding box center [530, 377] width 944 height 300
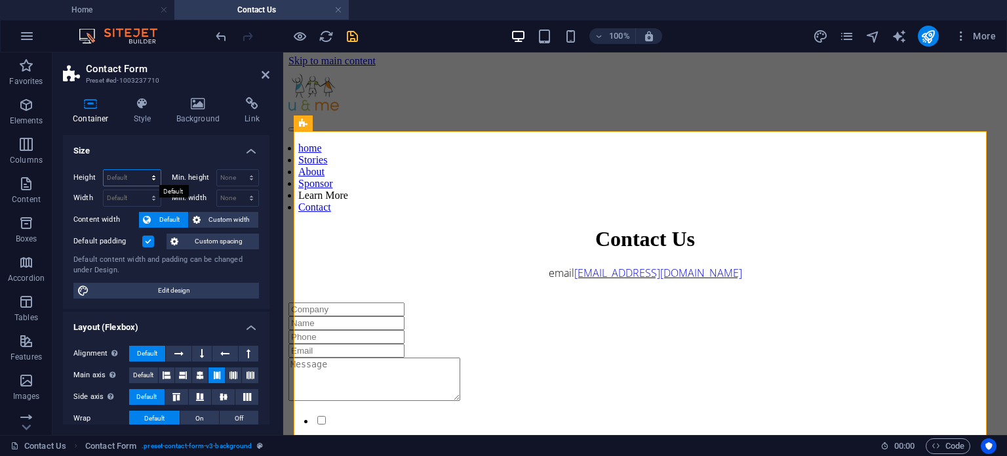
click at [125, 178] on select "Default px rem % vh vw" at bounding box center [132, 178] width 57 height 16
select select "px"
click at [140, 170] on select "Default px rem % vh vw" at bounding box center [132, 178] width 57 height 16
click at [178, 354] on icon at bounding box center [178, 354] width 9 height 16
click at [150, 355] on span "Default" at bounding box center [147, 354] width 20 height 16
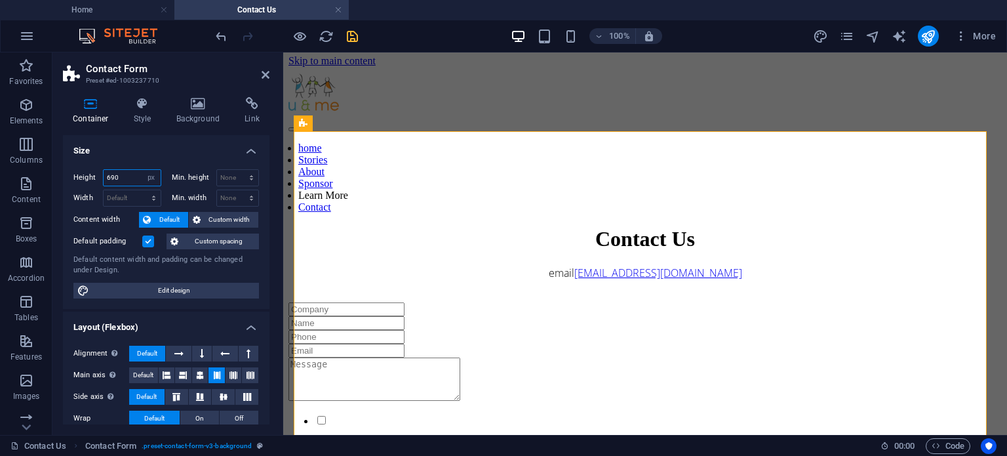
click at [128, 176] on input "690" at bounding box center [132, 178] width 57 height 16
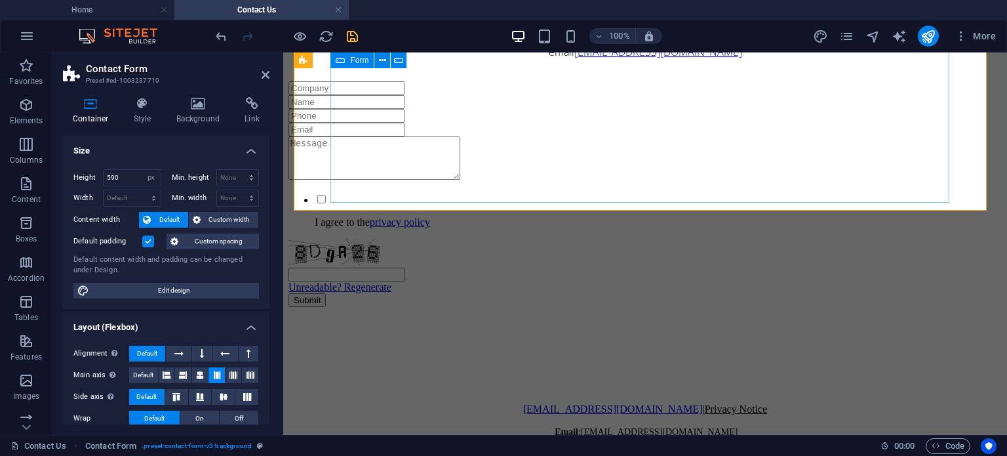
scroll to position [223, 0]
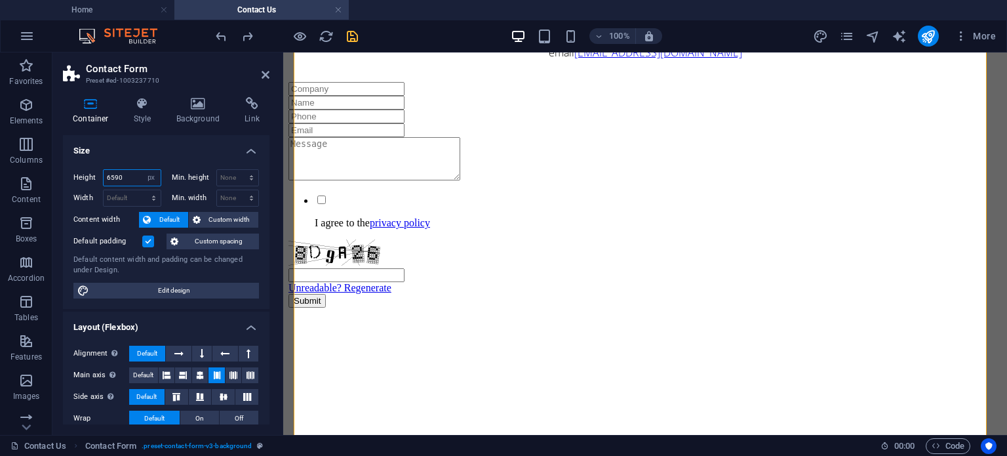
click at [110, 179] on input "6590" at bounding box center [132, 178] width 57 height 16
type input "590"
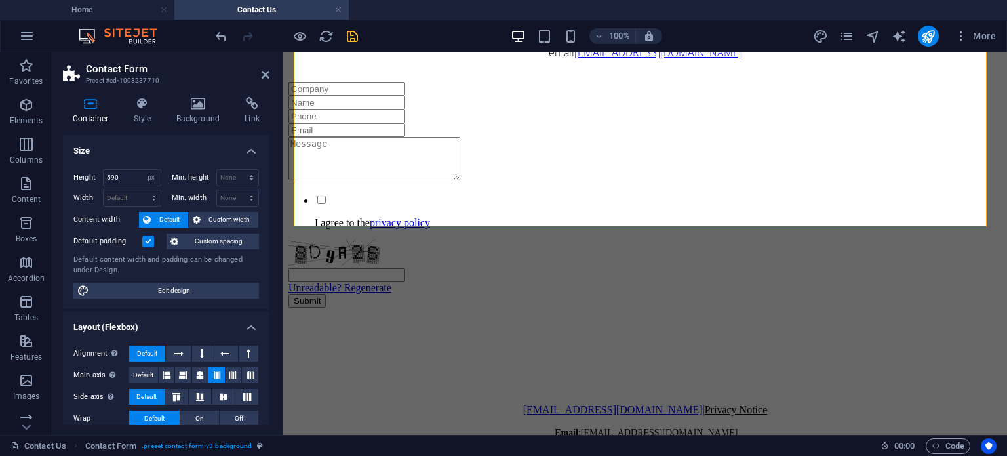
click at [162, 147] on h4 "Size" at bounding box center [166, 147] width 207 height 24
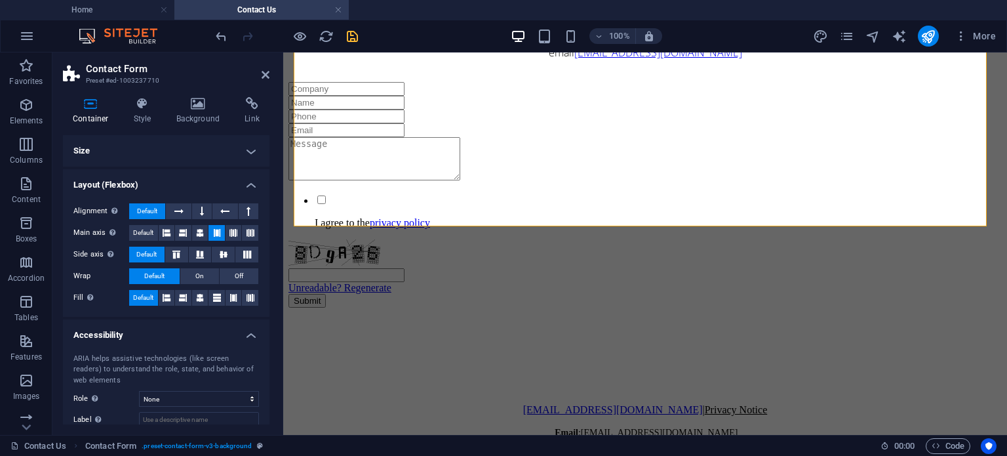
click at [150, 157] on h4 "Size" at bounding box center [166, 150] width 207 height 31
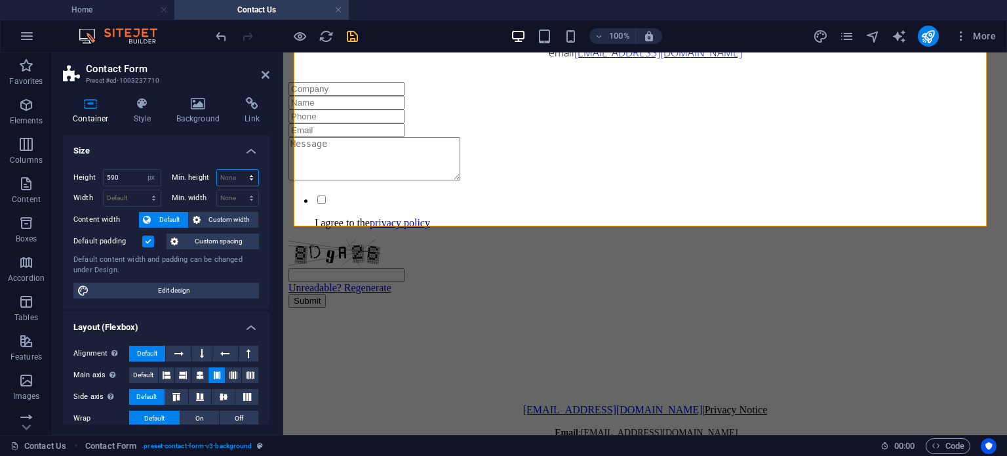
click at [233, 172] on select "None px rem % vh vw" at bounding box center [238, 178] width 42 height 16
select select "px"
click at [237, 170] on select "None px rem % vh vw" at bounding box center [238, 178] width 42 height 16
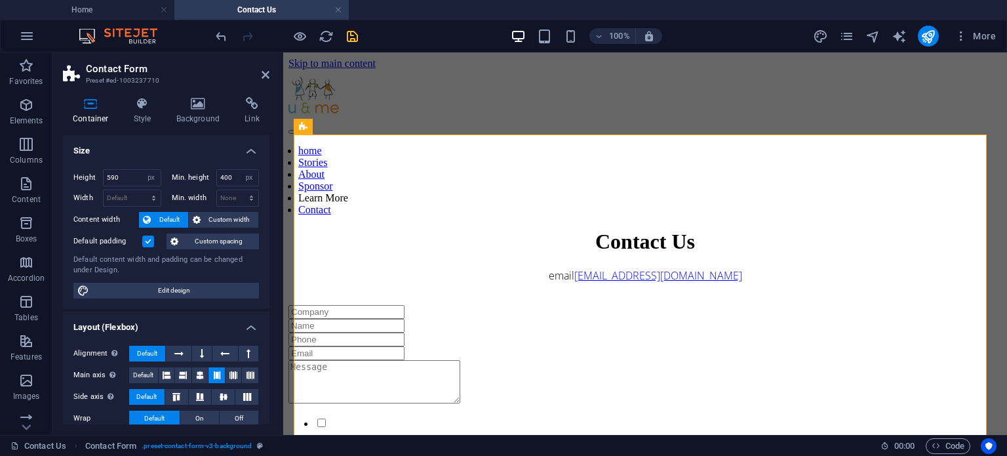
type input "0"
click at [219, 216] on span "Custom width" at bounding box center [230, 220] width 50 height 16
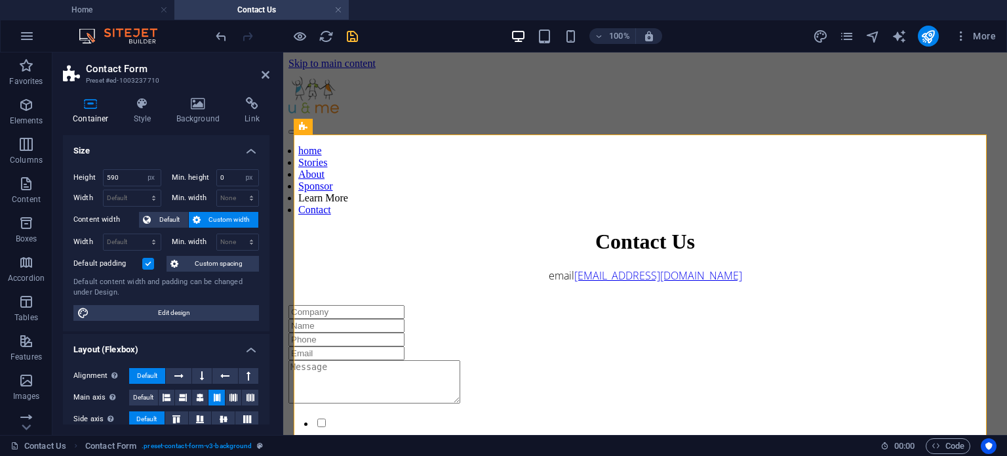
click at [176, 228] on div "Height 590 Default px rem % vh vw Min. height 0 None px rem % vh vw Width Defau…" at bounding box center [166, 245] width 207 height 172
click at [171, 226] on span "Default" at bounding box center [170, 220] width 30 height 16
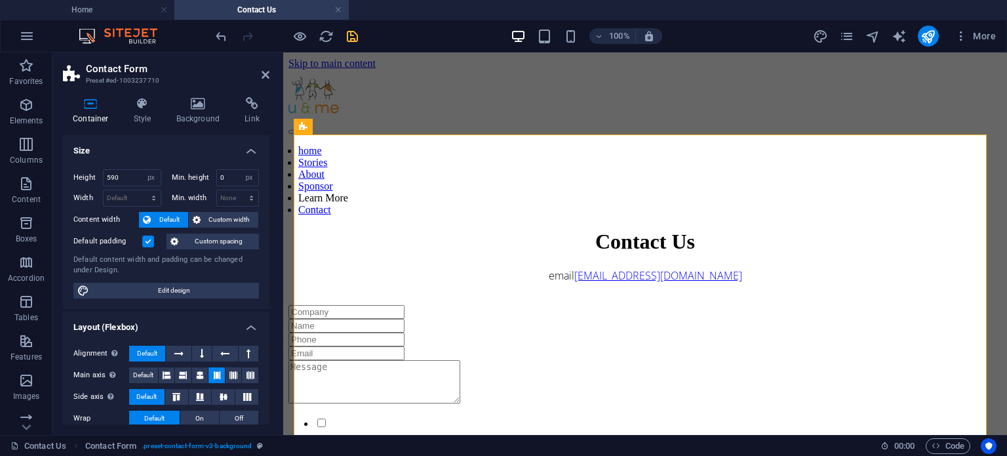
click at [146, 241] on label at bounding box center [148, 241] width 12 height 12
click at [0, 0] on input "Default padding" at bounding box center [0, 0] width 0 height 0
click at [146, 241] on label at bounding box center [148, 241] width 12 height 12
click at [0, 0] on input "Default padding" at bounding box center [0, 0] width 0 height 0
click at [146, 241] on label at bounding box center [148, 241] width 12 height 12
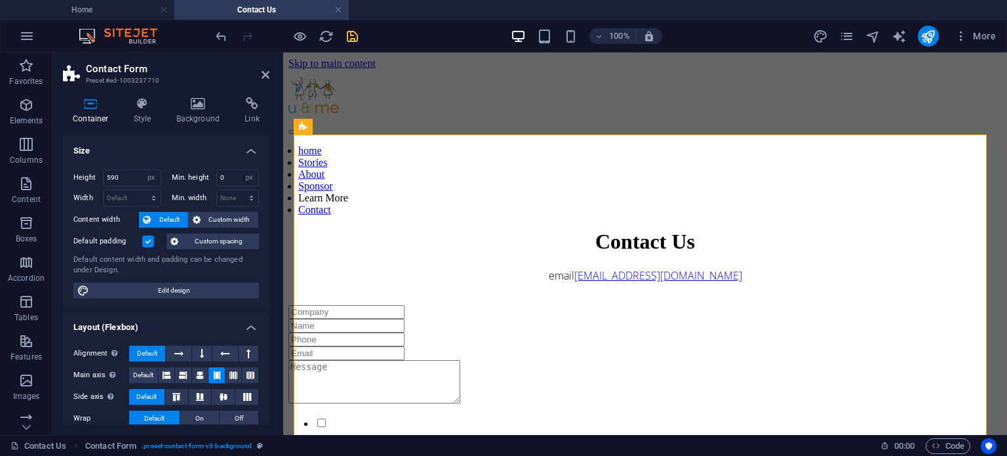
click at [0, 0] on input "Default padding" at bounding box center [0, 0] width 0 height 0
click at [260, 74] on h2 "Contact Form" at bounding box center [178, 69] width 184 height 12
click at [259, 73] on h2 "Contact Form" at bounding box center [178, 69] width 184 height 12
click at [254, 70] on h2 "Contact Form" at bounding box center [178, 69] width 184 height 12
drag, startPoint x: 262, startPoint y: 73, endPoint x: 218, endPoint y: 24, distance: 66.4
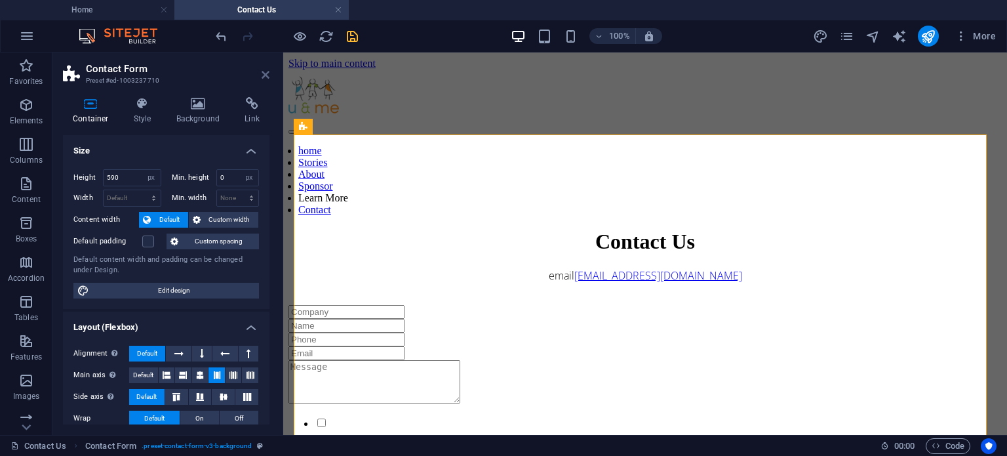
click at [262, 73] on icon at bounding box center [266, 75] width 8 height 10
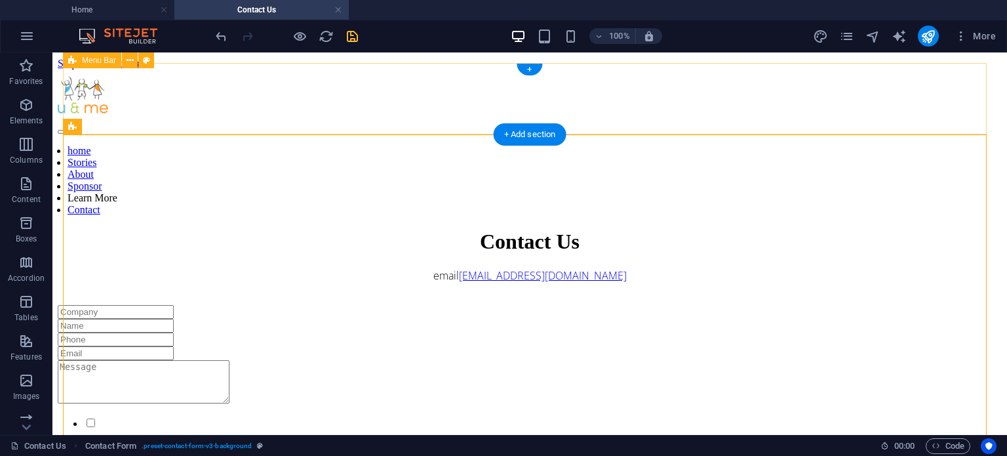
click at [333, 94] on div "home Stories About Sponsor Learn More Contact" at bounding box center [530, 143] width 944 height 146
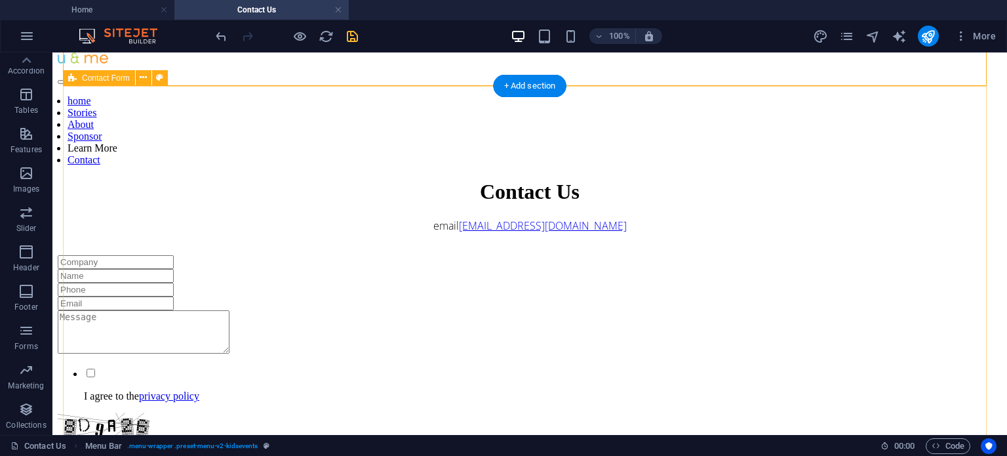
scroll to position [44, 0]
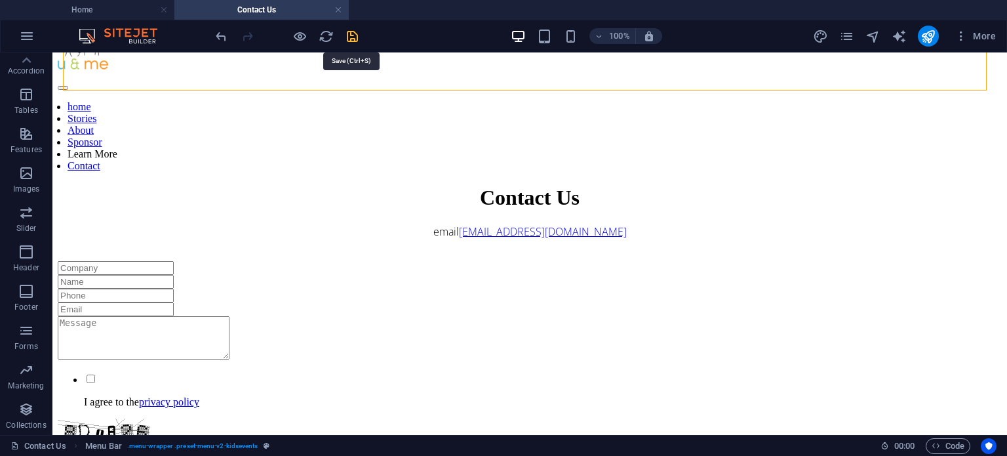
click at [345, 39] on icon "save" at bounding box center [352, 36] width 15 height 15
checkbox input "false"
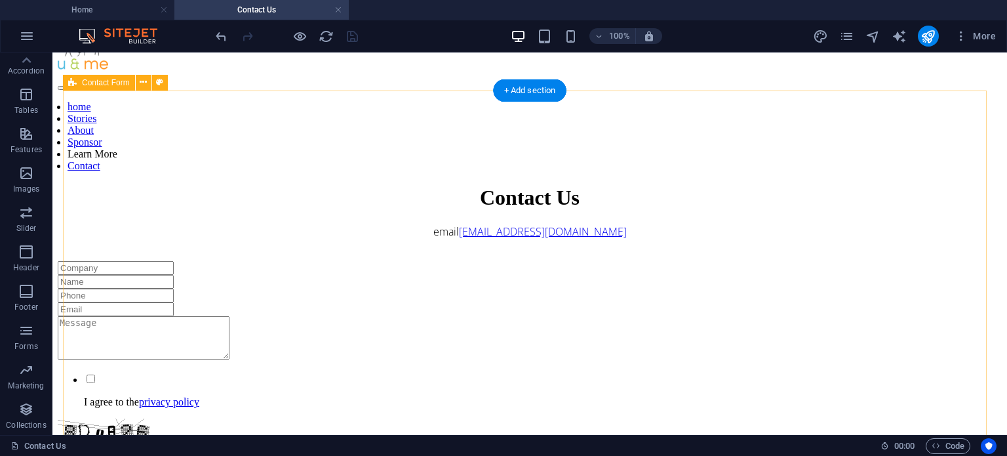
click at [142, 186] on div "Contact Us email [EMAIL_ADDRESS][DOMAIN_NAME] I agree to the privacy policy Unr…" at bounding box center [530, 379] width 944 height 387
select select "px"
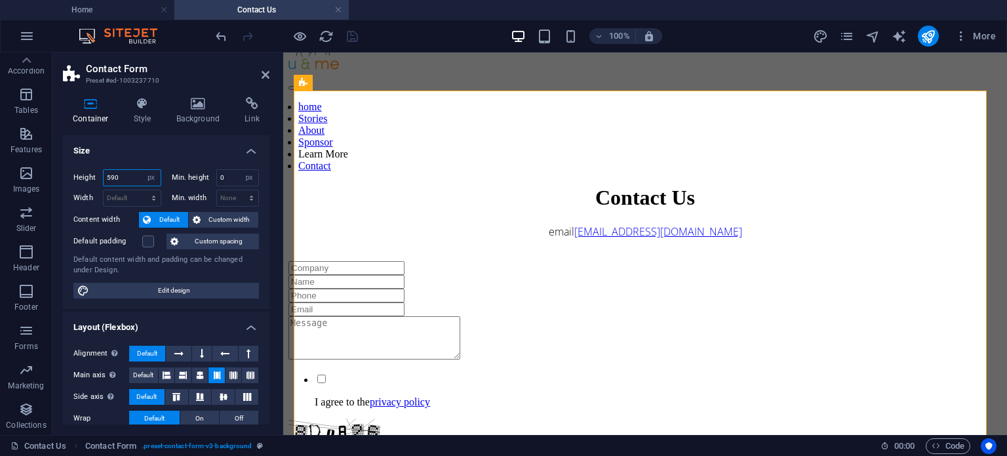
drag, startPoint x: 110, startPoint y: 180, endPoint x: 81, endPoint y: 192, distance: 31.2
click at [81, 192] on div "Height 590 Default px rem % vh vw Min. height 0 None px rem % vh vw Width Defau…" at bounding box center [166, 187] width 186 height 37
type input "690"
click at [378, 186] on div "Contact Us" at bounding box center [646, 198] width 714 height 24
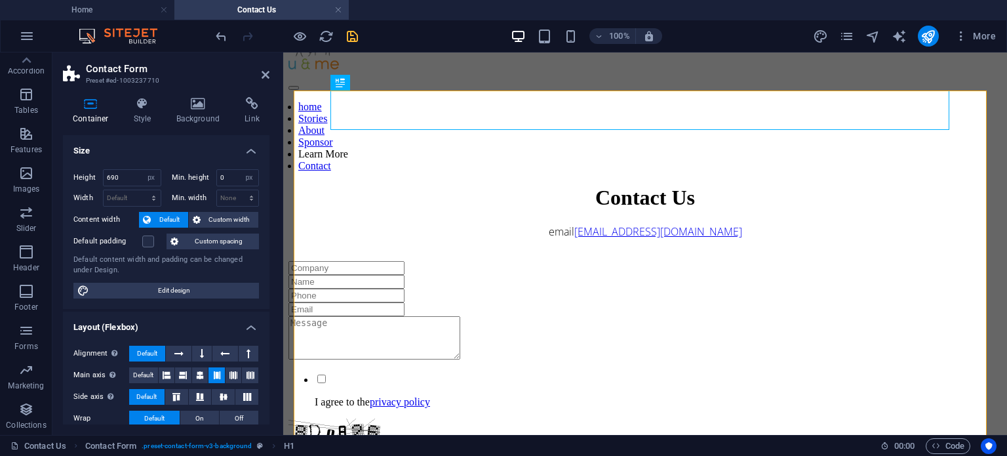
click at [357, 40] on icon "save" at bounding box center [352, 36] width 15 height 15
checkbox input "false"
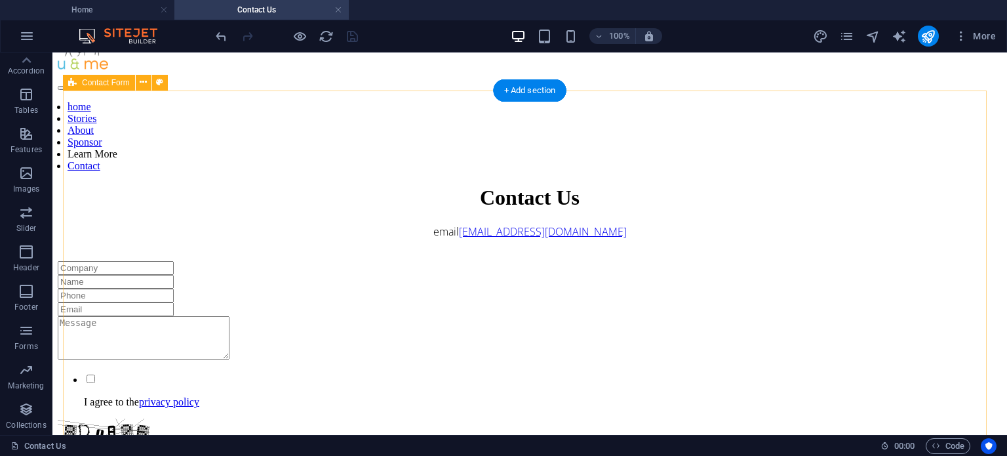
click at [127, 198] on div "Contact Us email [EMAIL_ADDRESS][DOMAIN_NAME] I agree to the privacy policy Unr…" at bounding box center [530, 412] width 944 height 453
select select "px"
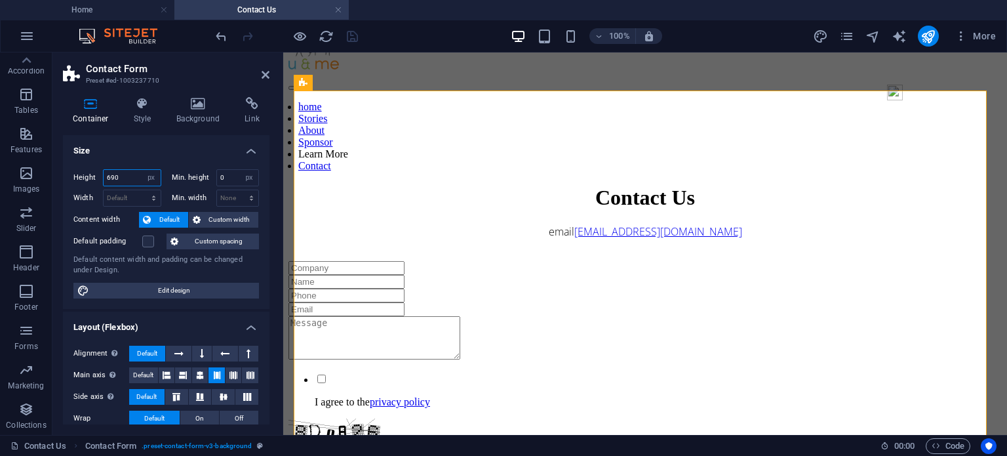
click at [129, 176] on input "690" at bounding box center [132, 178] width 57 height 16
type input "6"
type input "700"
click at [352, 33] on icon "save" at bounding box center [352, 36] width 15 height 15
checkbox input "false"
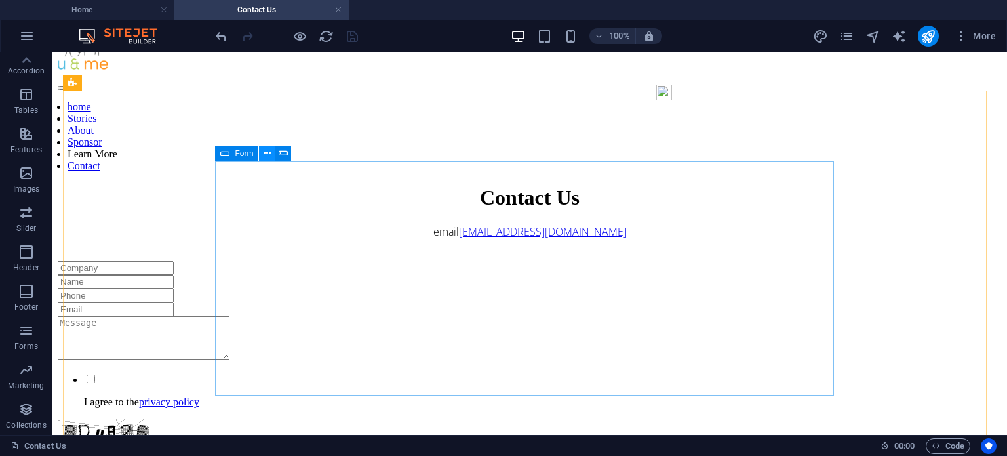
click at [268, 154] on icon at bounding box center [267, 153] width 7 height 14
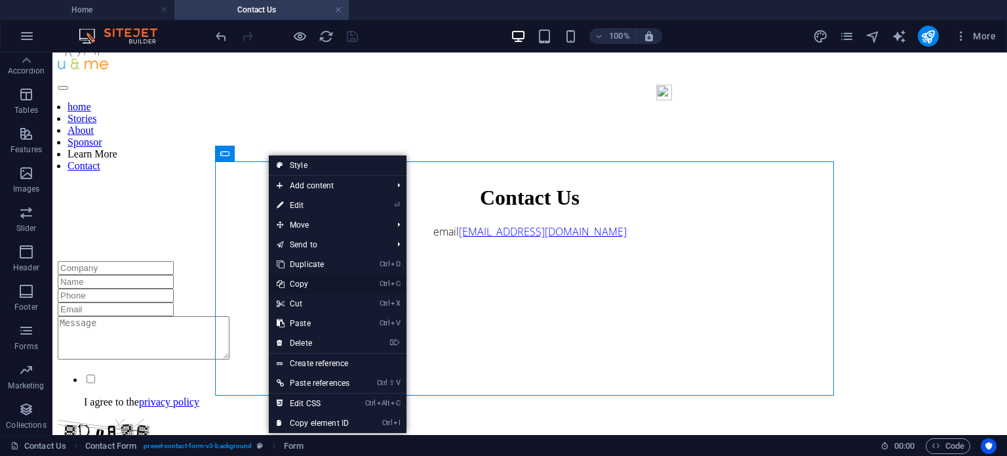
click at [313, 279] on link "Ctrl C Copy" at bounding box center [313, 284] width 89 height 20
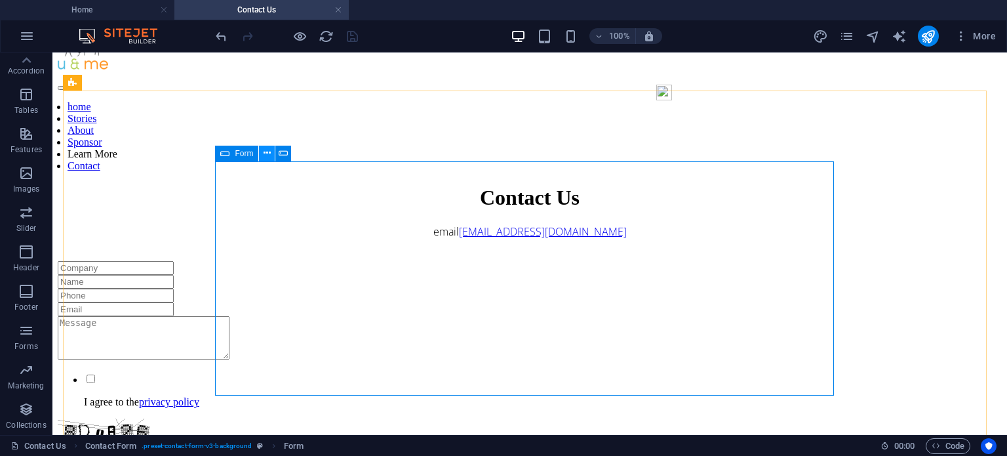
click at [264, 151] on icon at bounding box center [267, 153] width 7 height 14
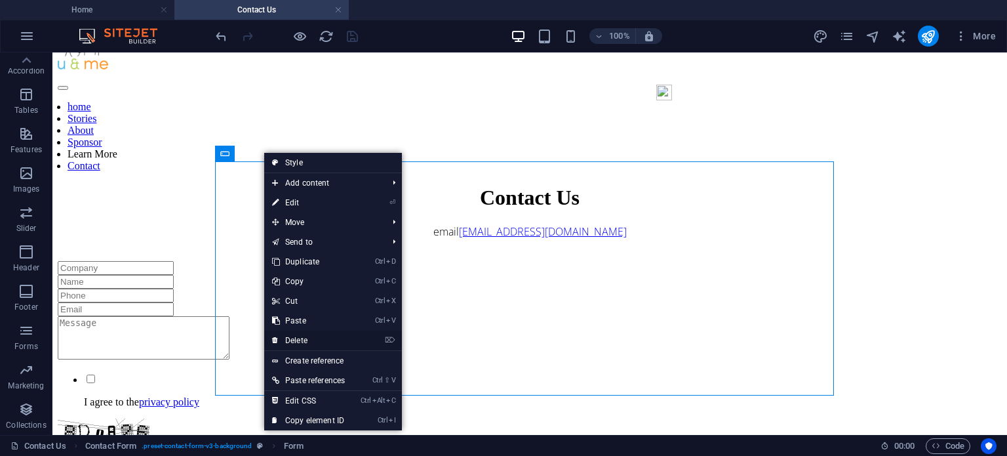
click at [307, 336] on link "⌦ Delete" at bounding box center [308, 341] width 89 height 20
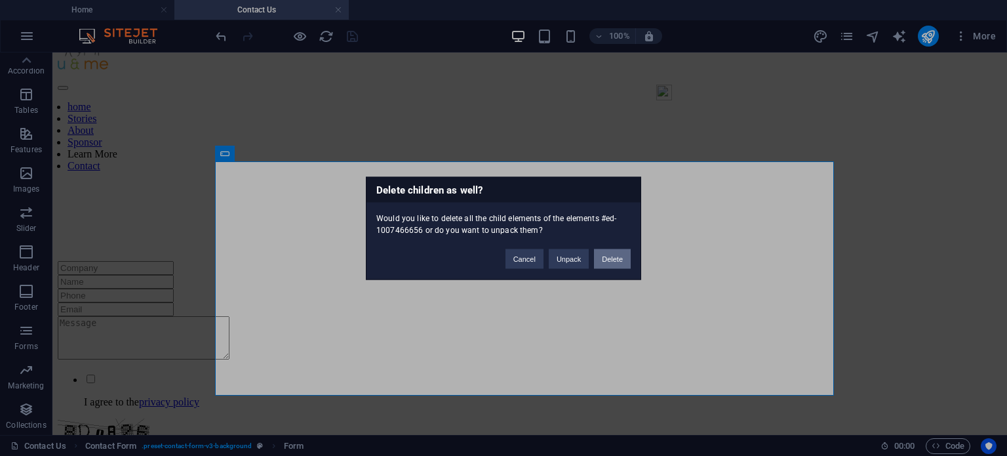
click at [623, 254] on button "Delete" at bounding box center [612, 259] width 37 height 20
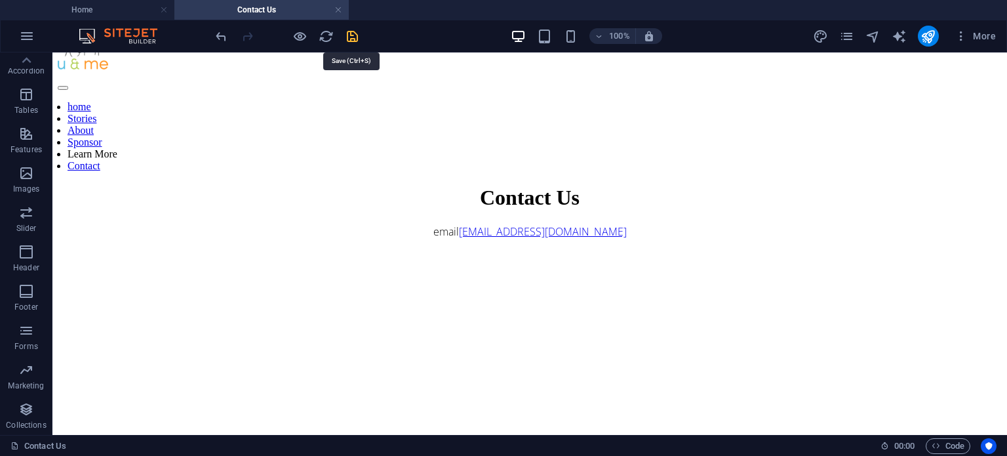
click at [355, 39] on icon "save" at bounding box center [352, 36] width 15 height 15
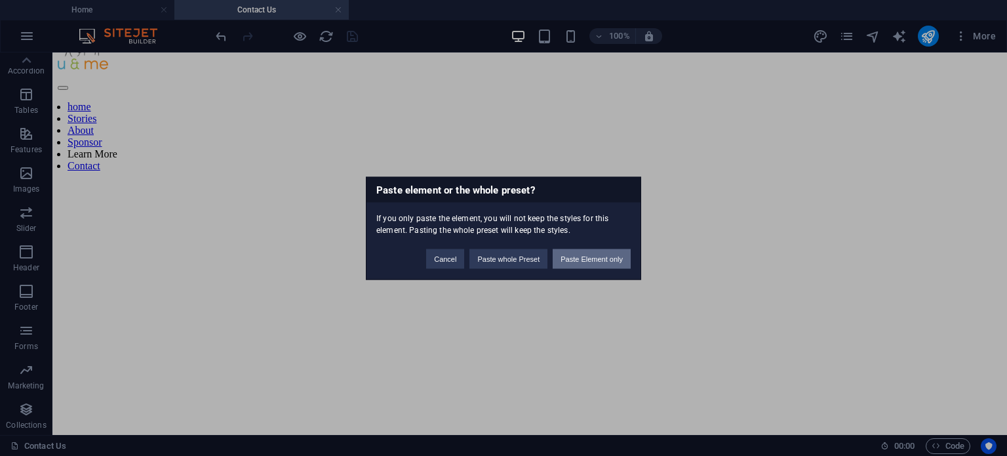
click at [575, 251] on button "Paste Element only" at bounding box center [592, 259] width 78 height 20
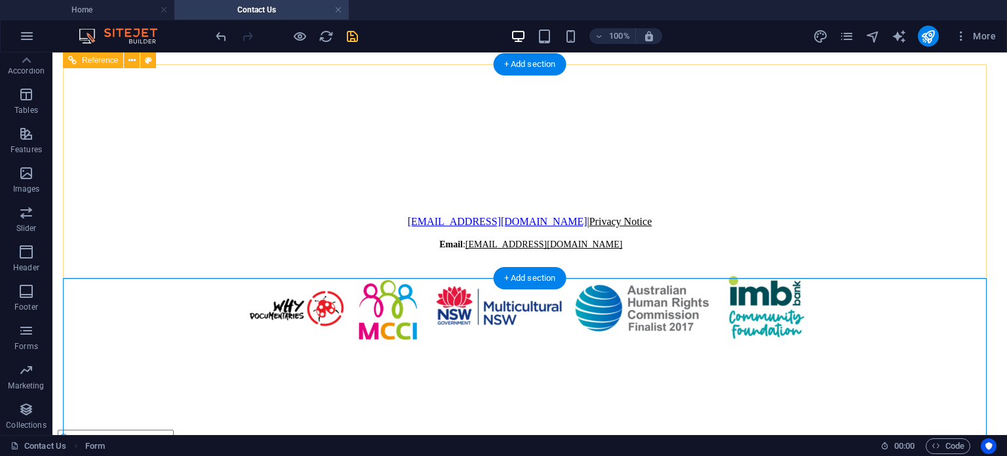
scroll to position [450, 0]
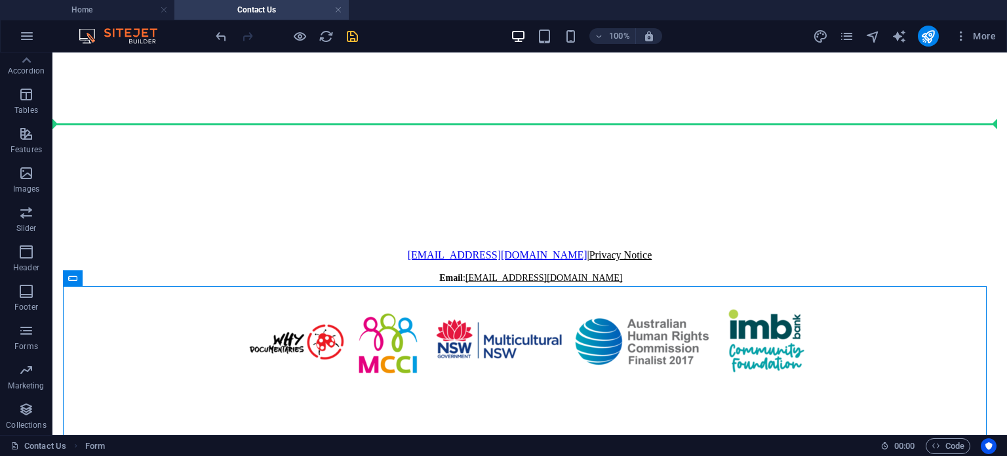
drag, startPoint x: 126, startPoint y: 334, endPoint x: 242, endPoint y: 110, distance: 253.1
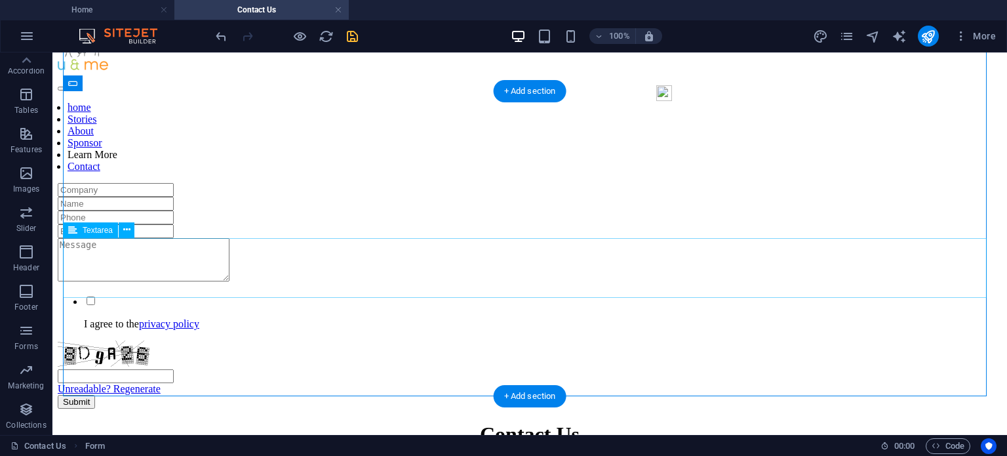
scroll to position [0, 0]
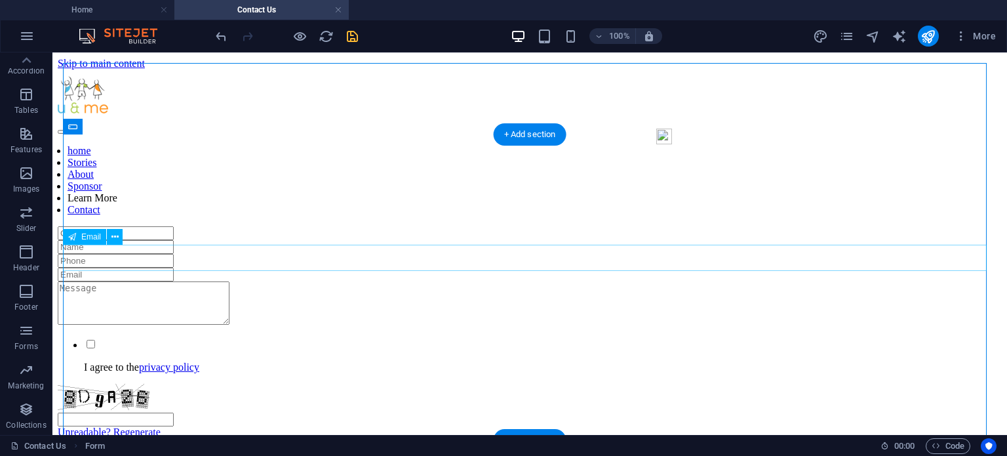
drag, startPoint x: 121, startPoint y: 186, endPoint x: 172, endPoint y: 258, distance: 88.1
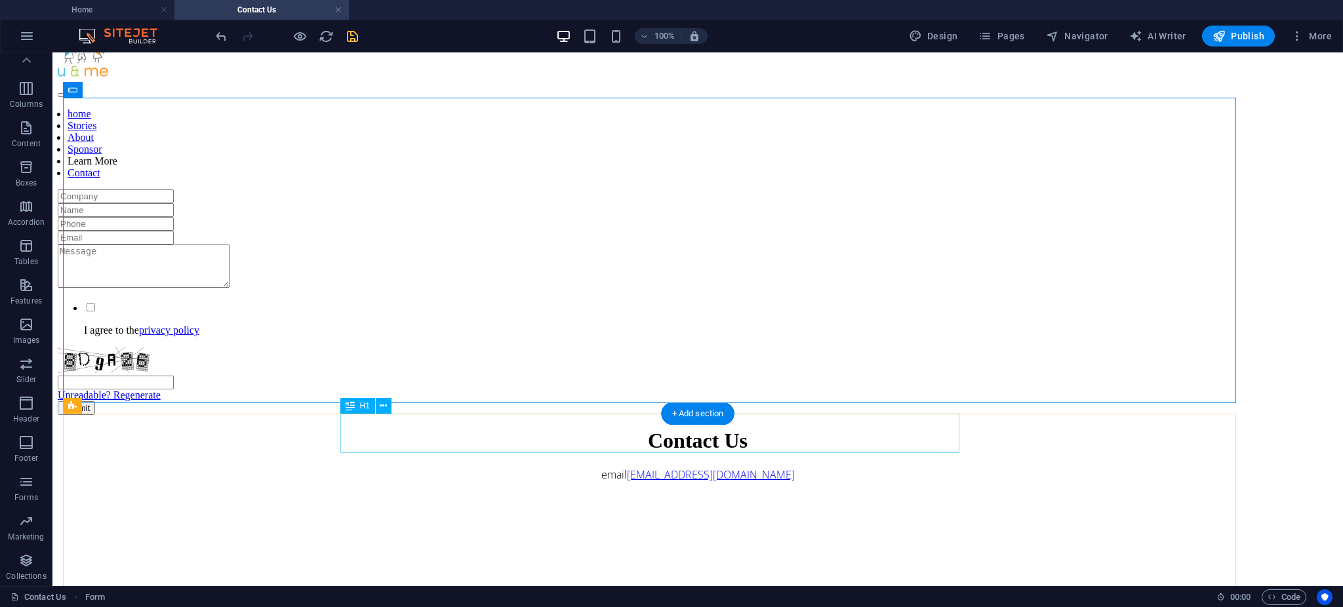
scroll to position [37, 0]
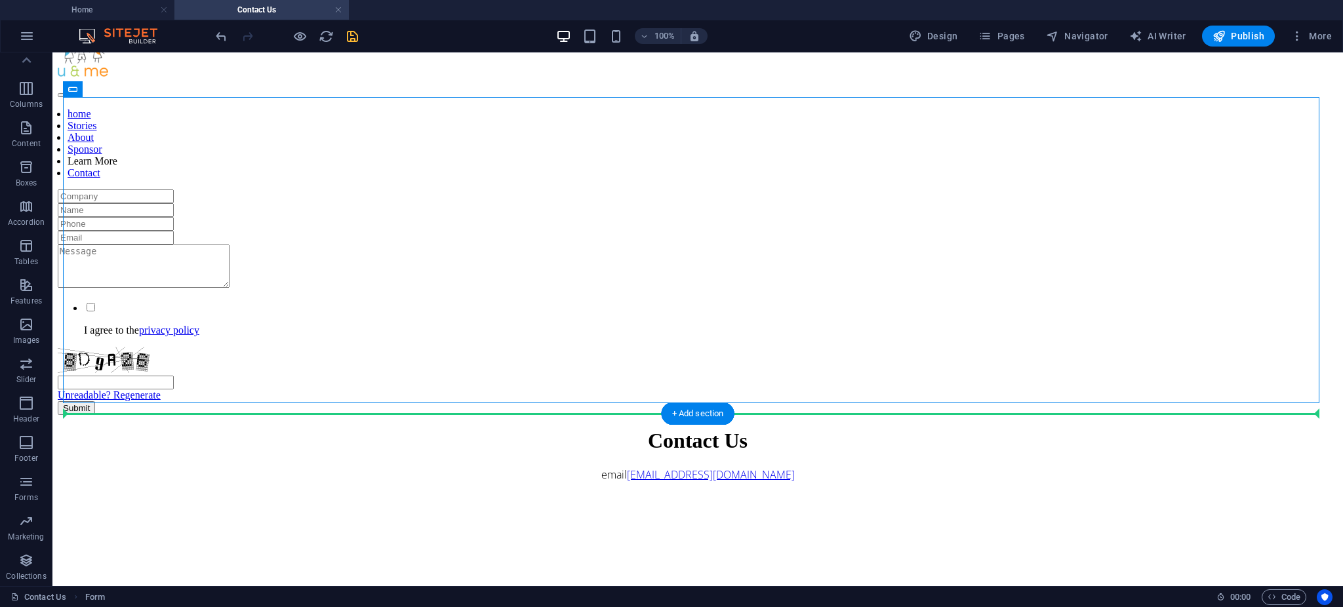
drag, startPoint x: 125, startPoint y: 145, endPoint x: 560, endPoint y: 488, distance: 554.3
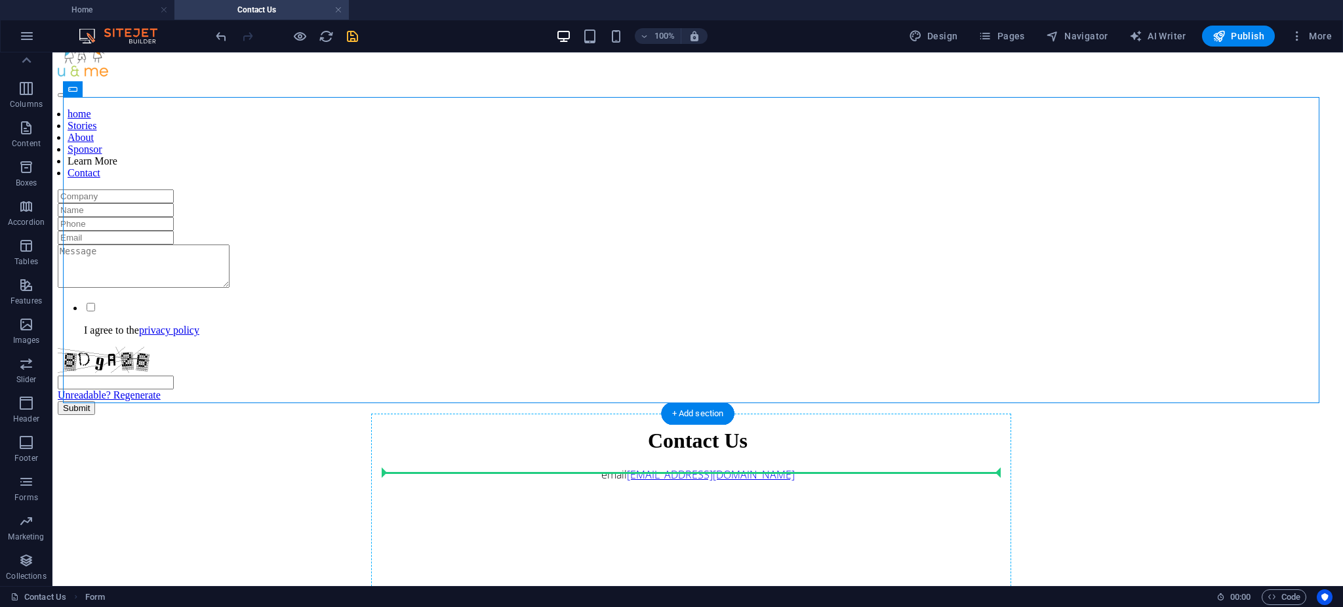
drag, startPoint x: 123, startPoint y: 144, endPoint x: 653, endPoint y: 471, distance: 622.5
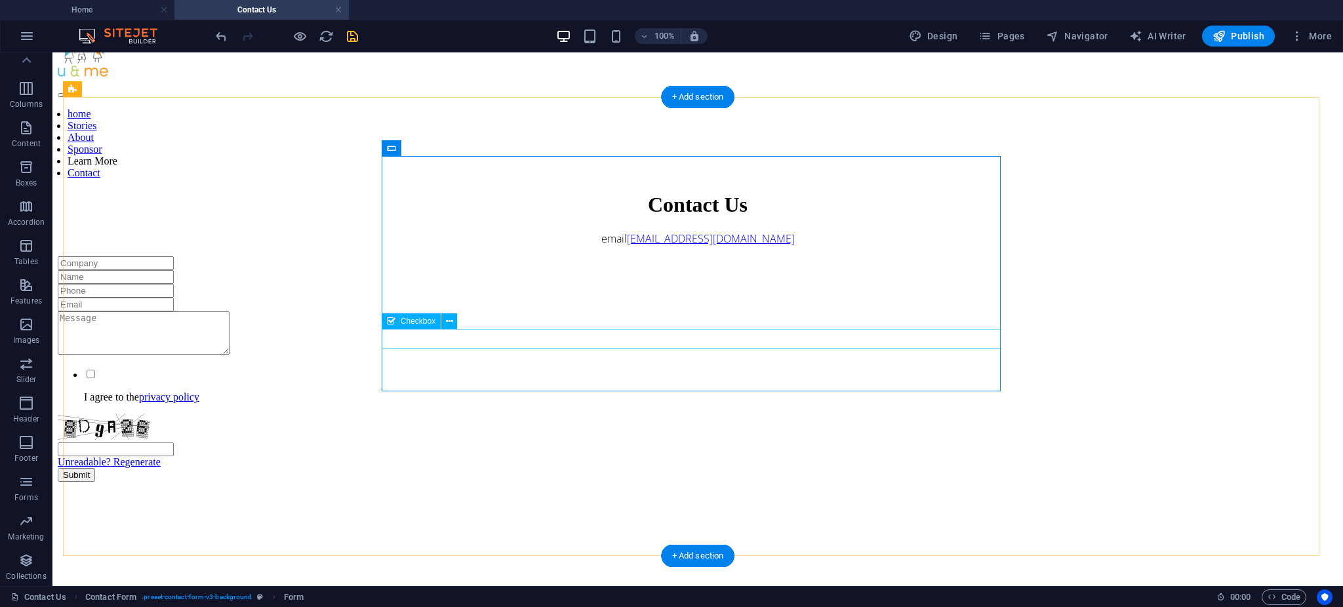
scroll to position [0, 0]
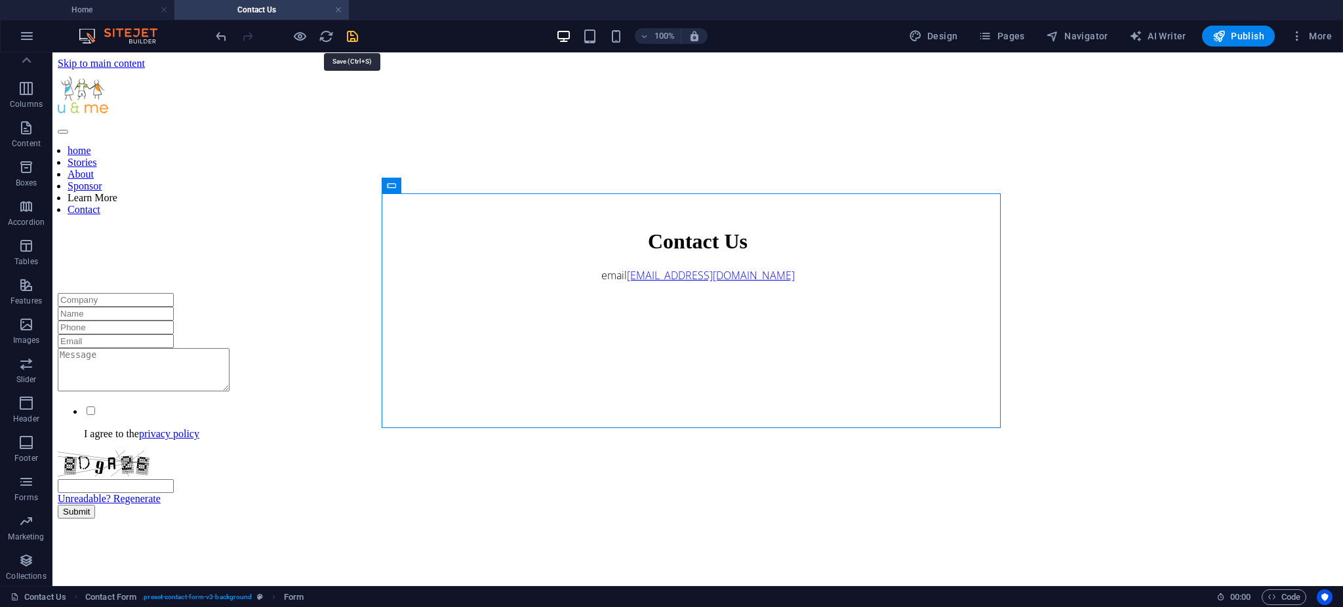
click at [350, 37] on icon "save" at bounding box center [352, 36] width 15 height 15
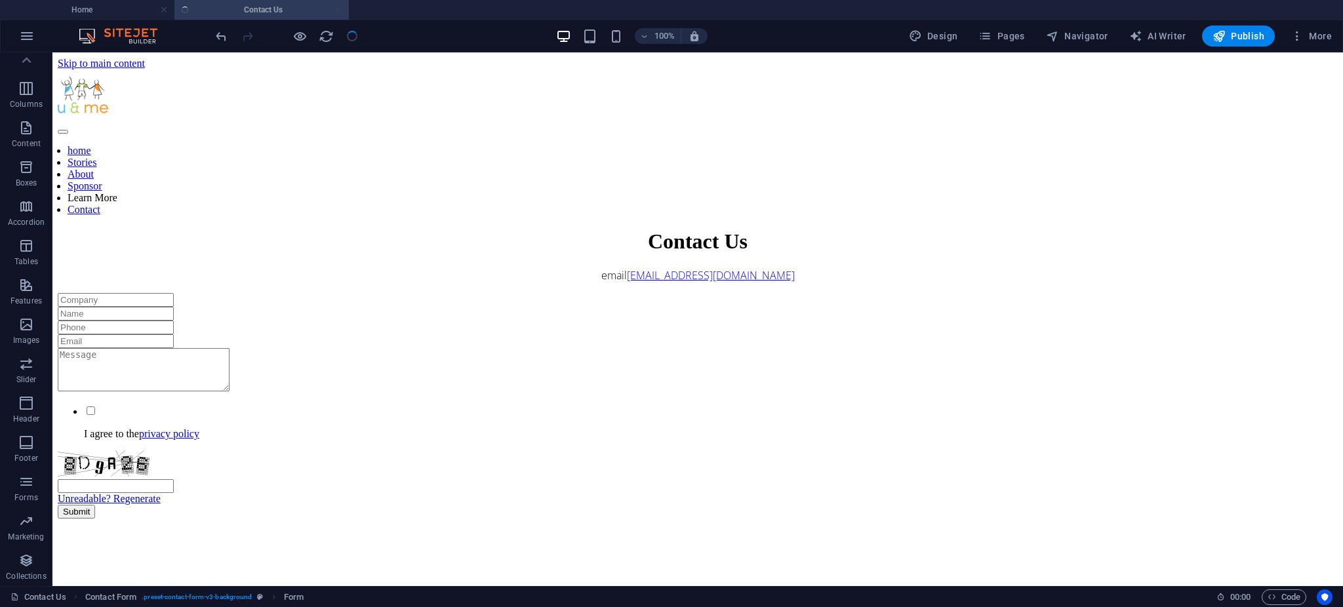
checkbox input "false"
click at [138, 10] on h4 "Home" at bounding box center [87, 10] width 174 height 14
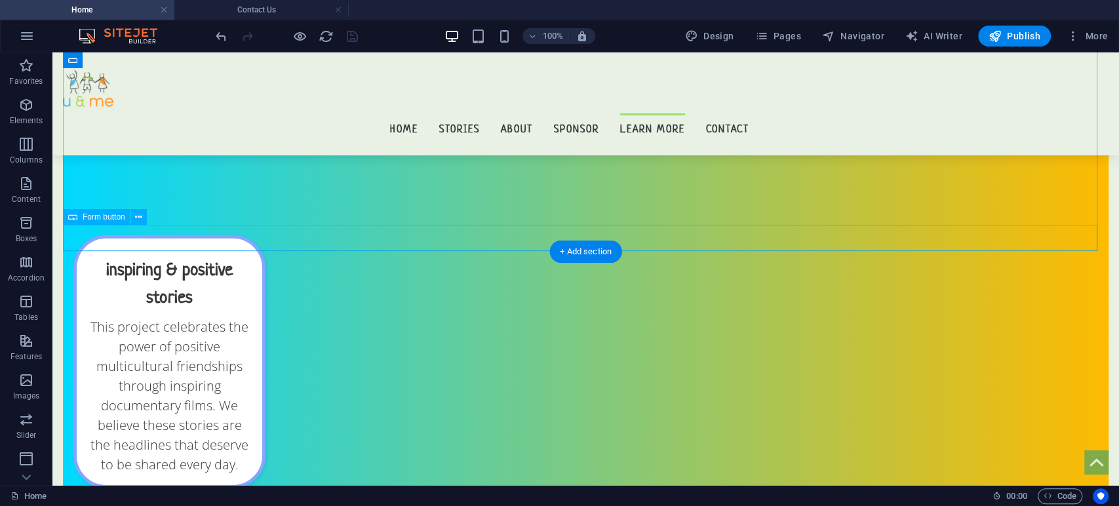
scroll to position [12591, 0]
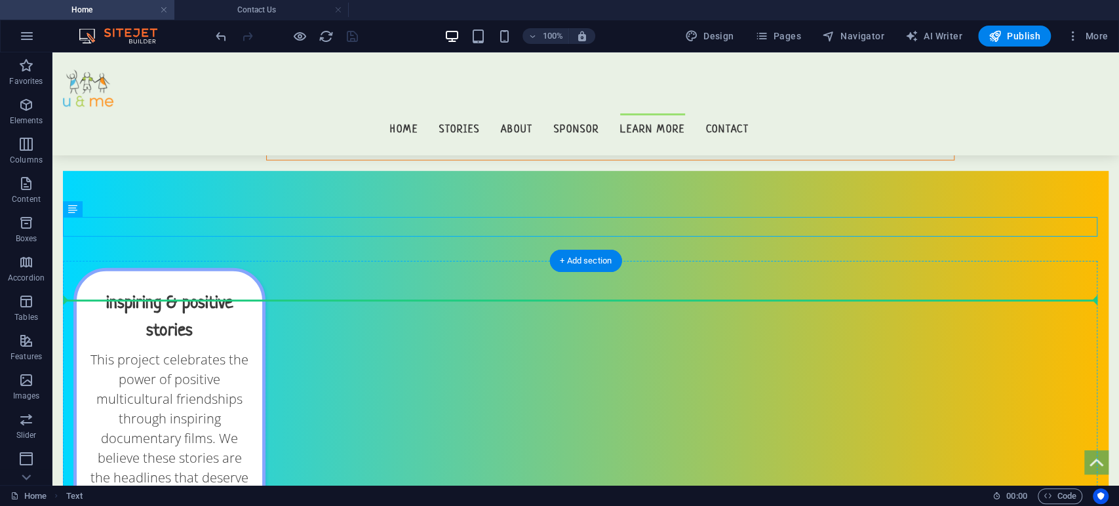
drag, startPoint x: 493, startPoint y: 232, endPoint x: 510, endPoint y: 298, distance: 68.4
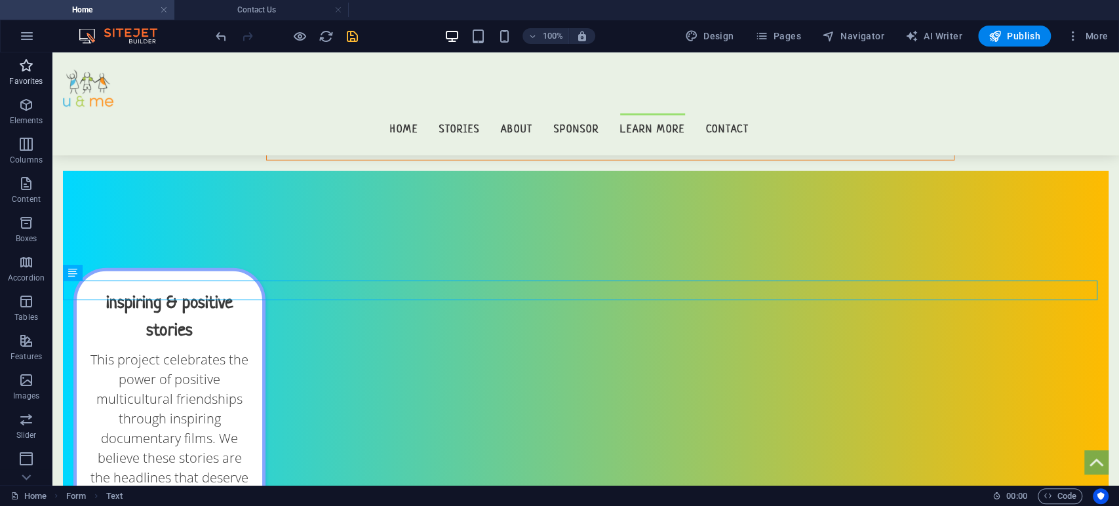
click at [24, 83] on p "Favorites" at bounding box center [25, 81] width 33 height 10
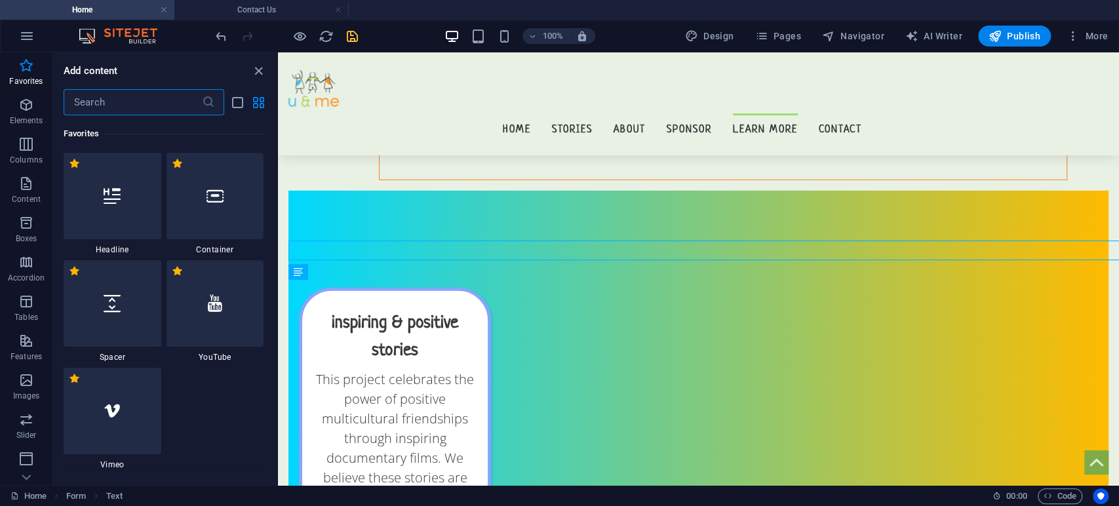
scroll to position [12631, 0]
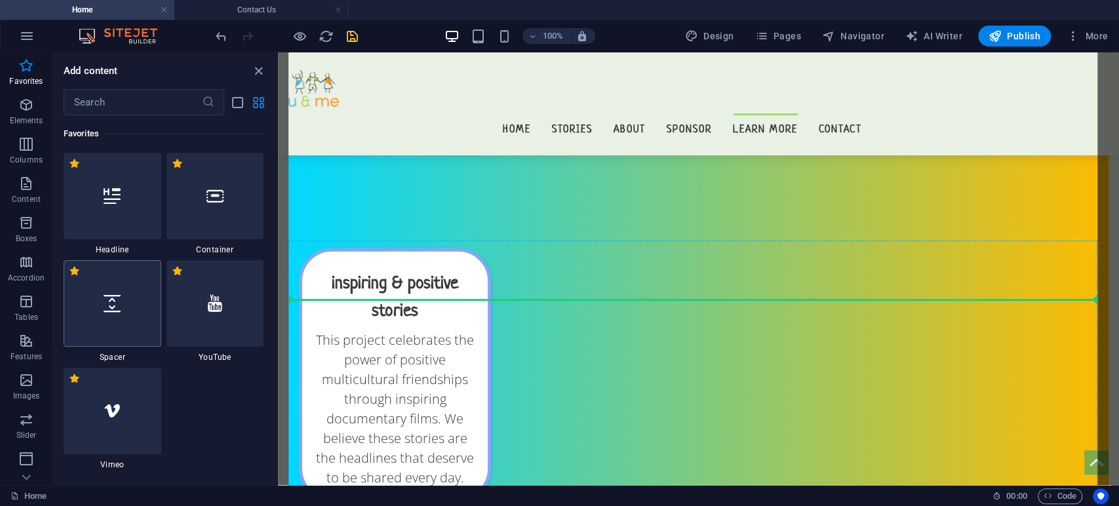
select select "px"
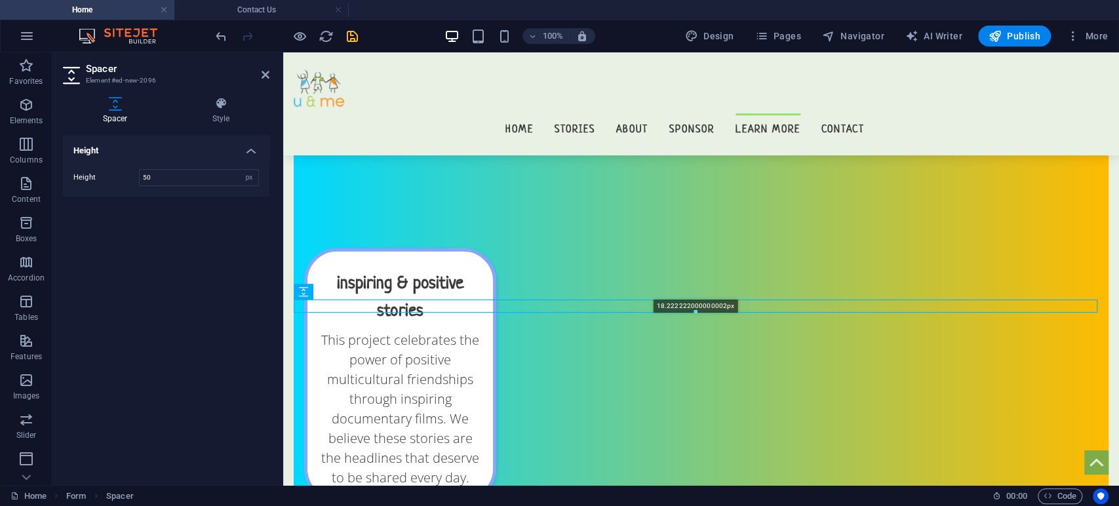
drag, startPoint x: 693, startPoint y: 331, endPoint x: 415, endPoint y: 252, distance: 289.0
click at [698, 304] on div "18.222222000000002px" at bounding box center [696, 306] width 804 height 13
type input "18"
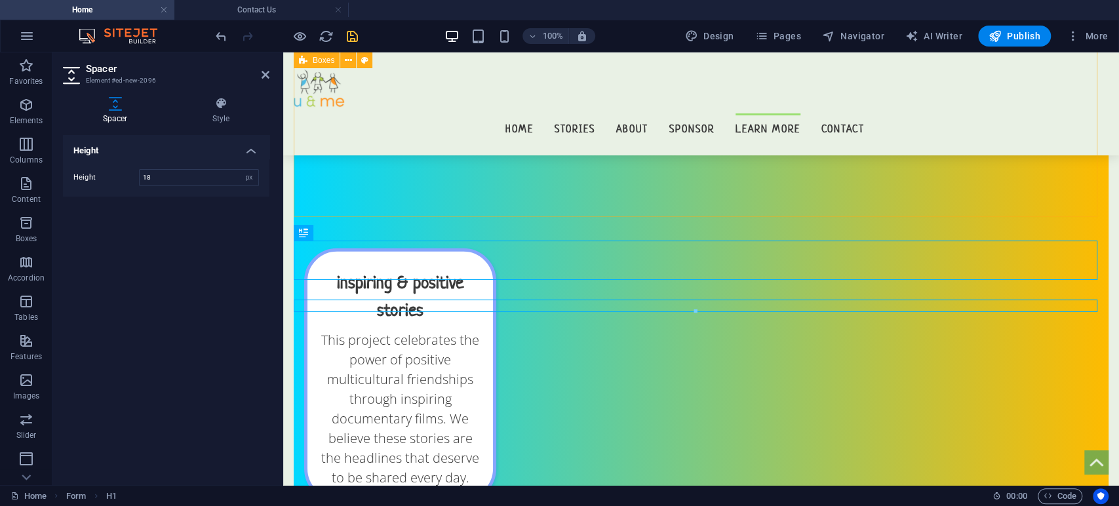
scroll to position [12591, 0]
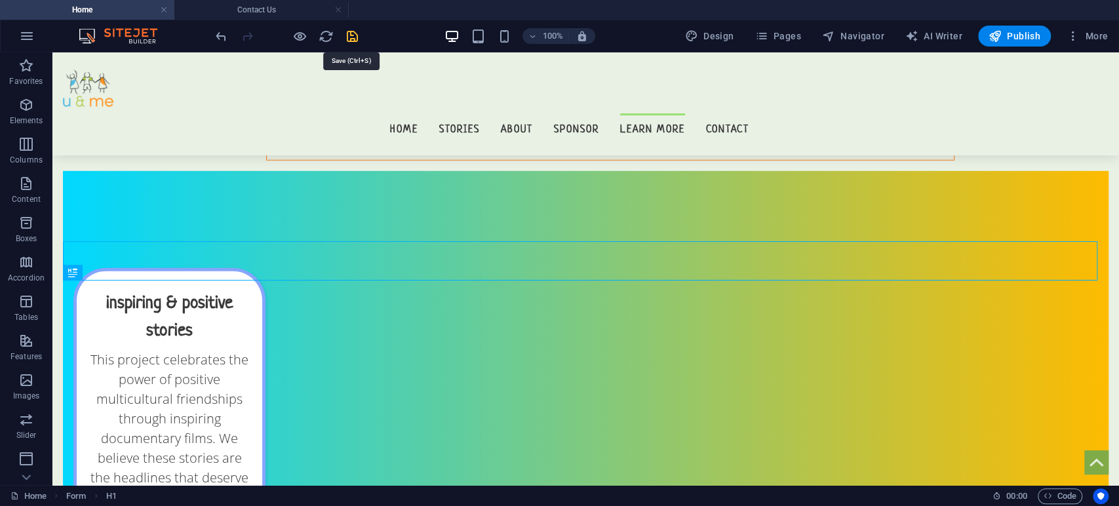
click at [352, 30] on icon "save" at bounding box center [352, 36] width 15 height 15
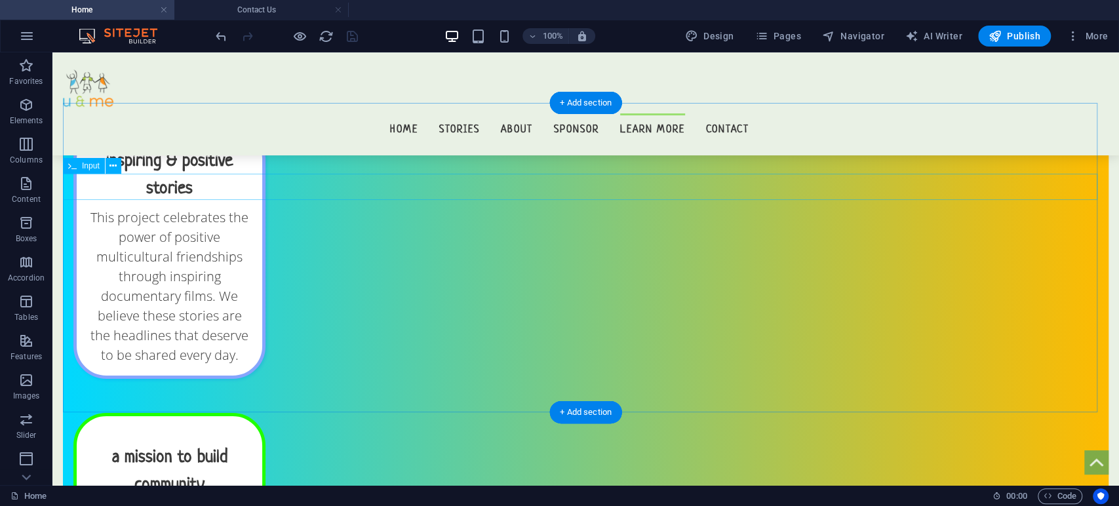
scroll to position [12733, 0]
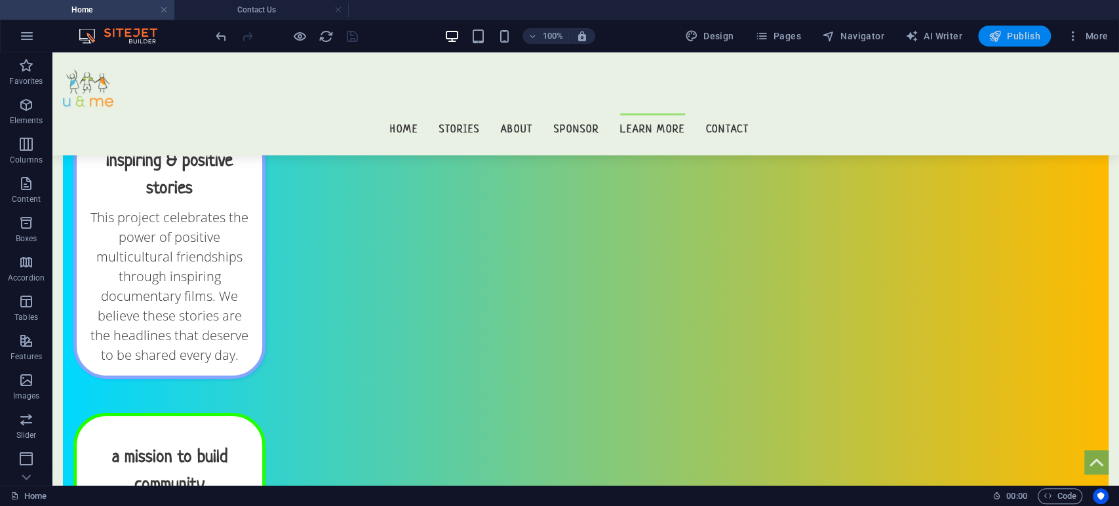
click at [1003, 30] on span "Publish" at bounding box center [1015, 36] width 52 height 13
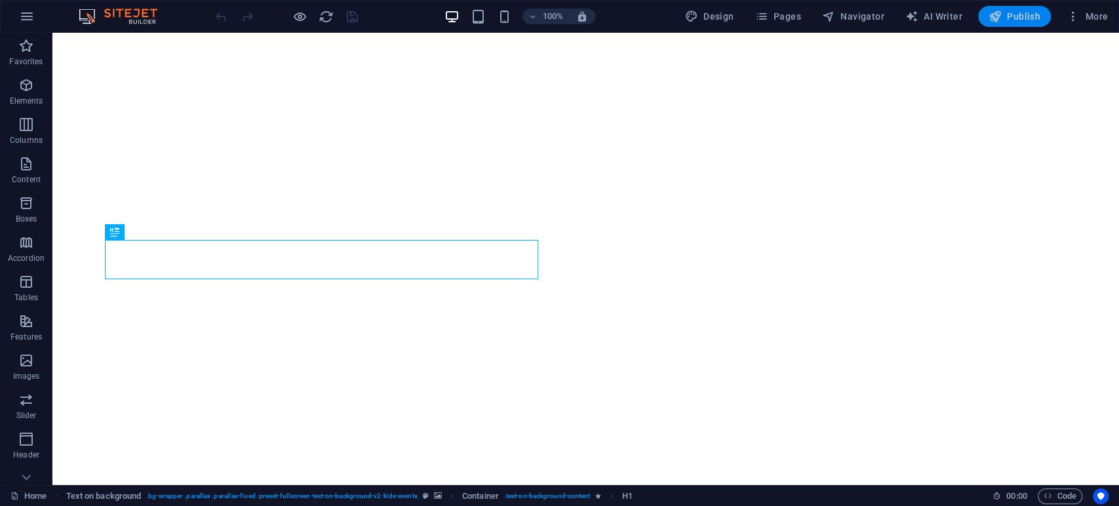
click at [1003, 12] on span "Publish" at bounding box center [1015, 16] width 52 height 13
